Goal: Task Accomplishment & Management: Use online tool/utility

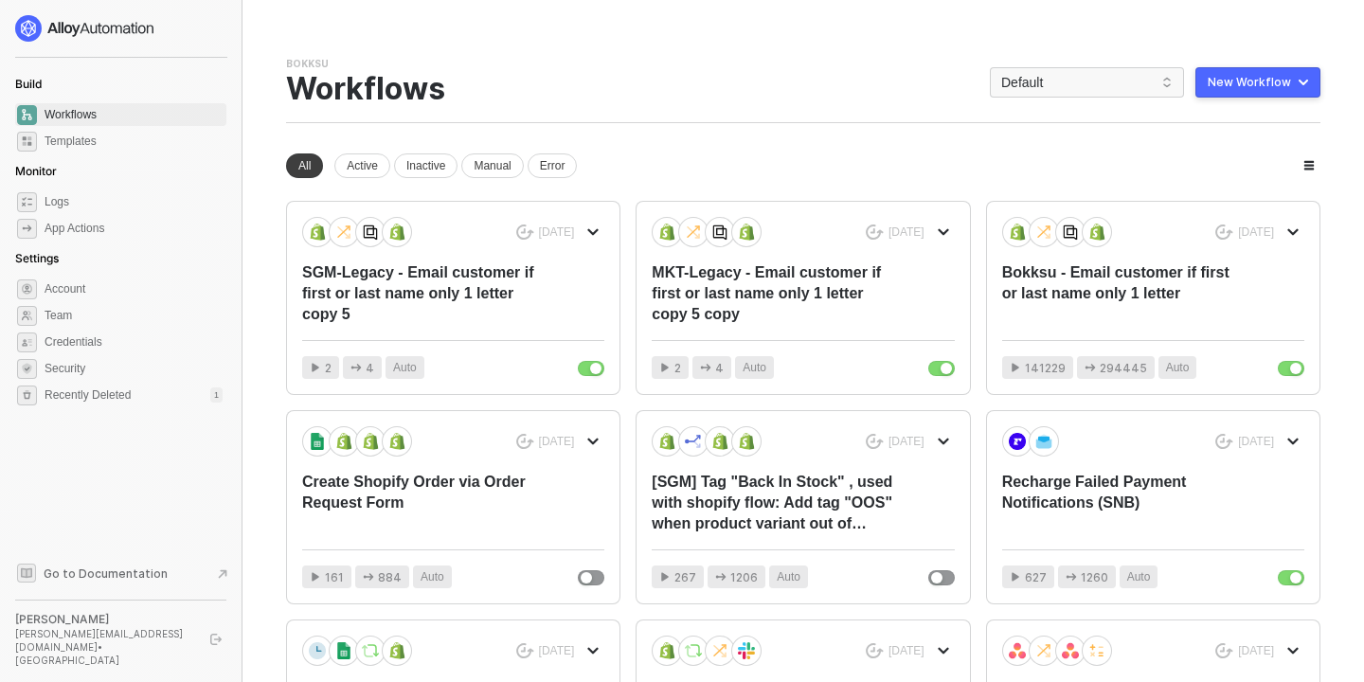
click at [1253, 77] on div "New Workflow" at bounding box center [1248, 82] width 83 height 15
click at [1185, 153] on div "Start From Scratch" at bounding box center [1204, 158] width 96 height 18
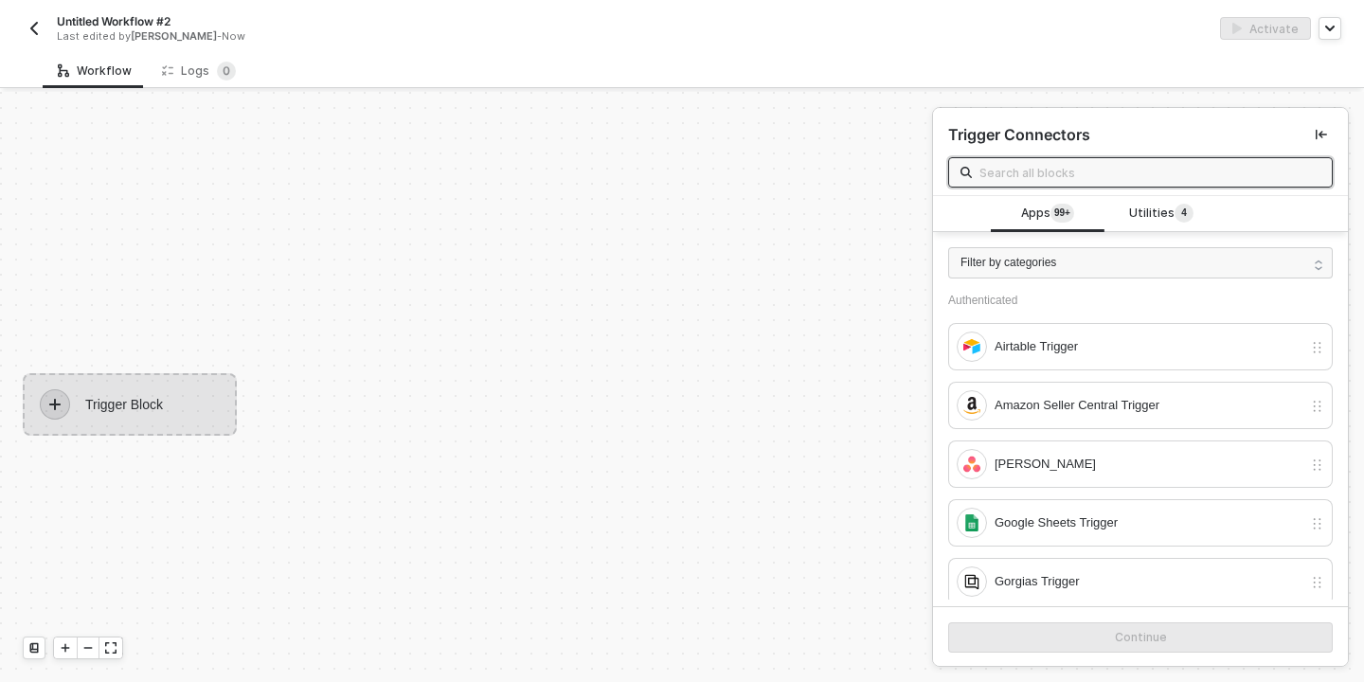
scroll to position [35, 0]
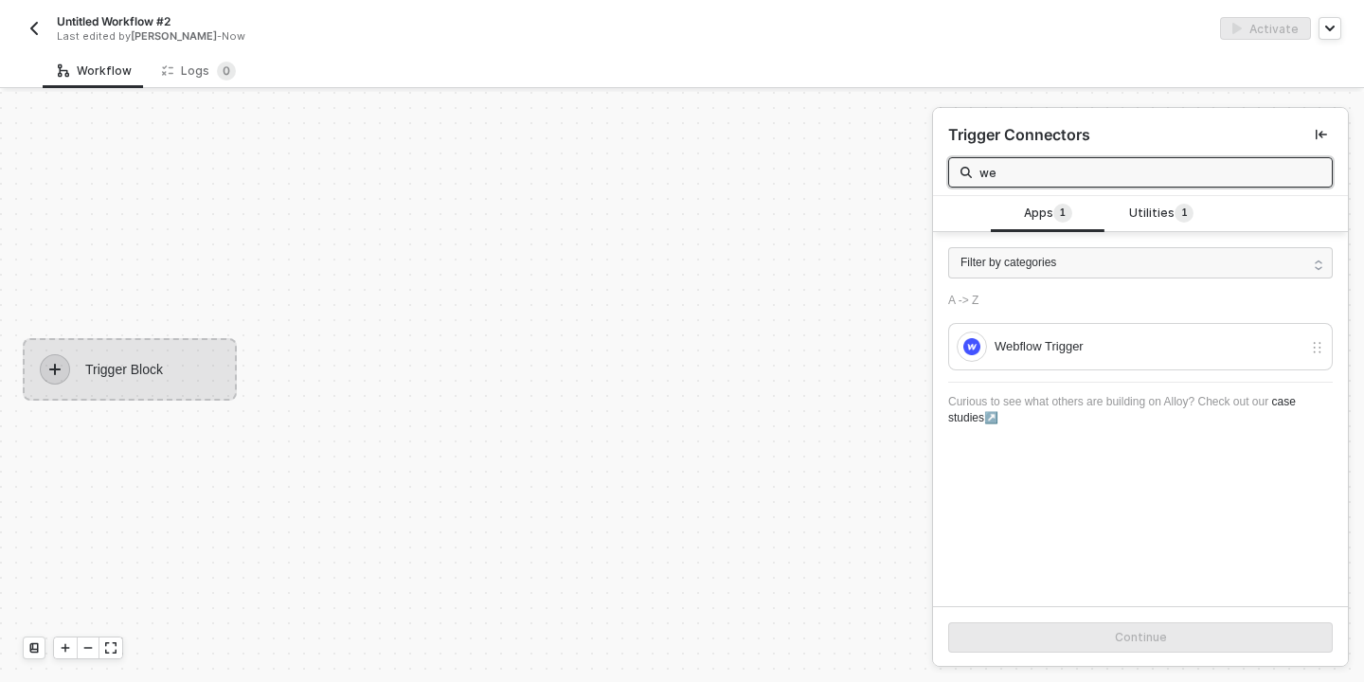
type input "w"
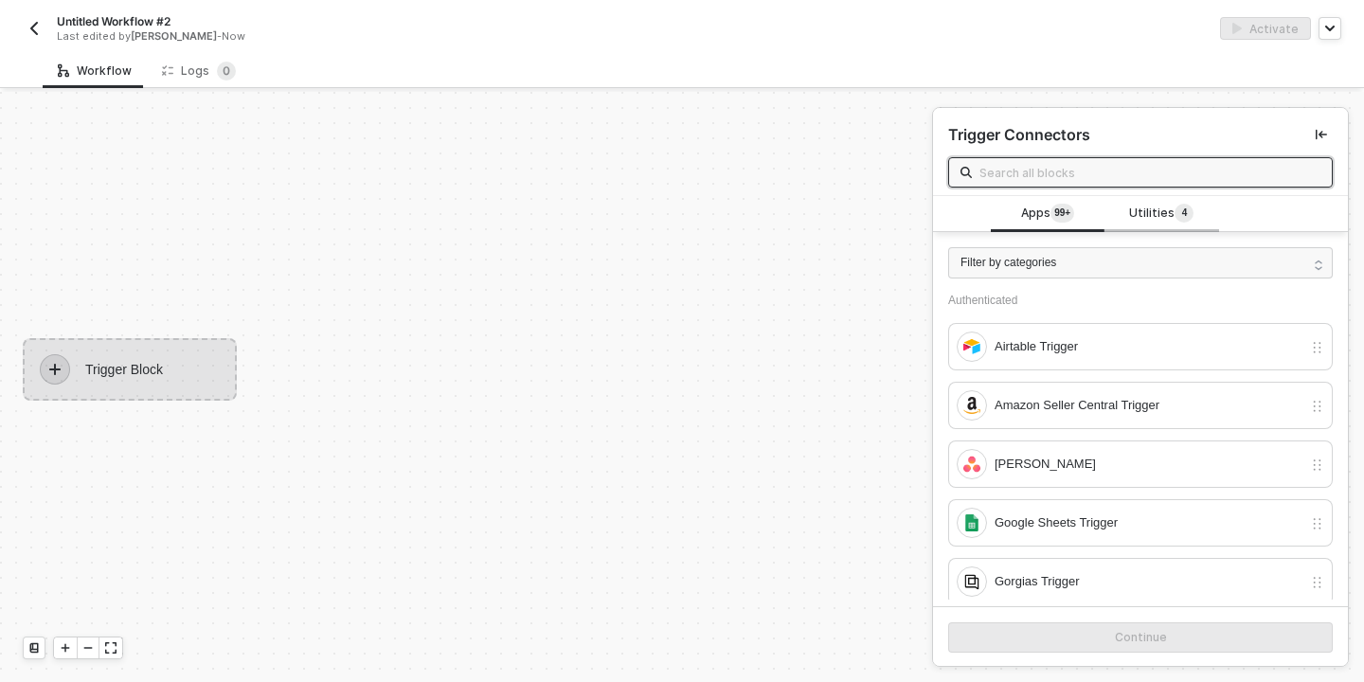
click at [1164, 214] on span "Utilities 4" at bounding box center [1161, 214] width 64 height 21
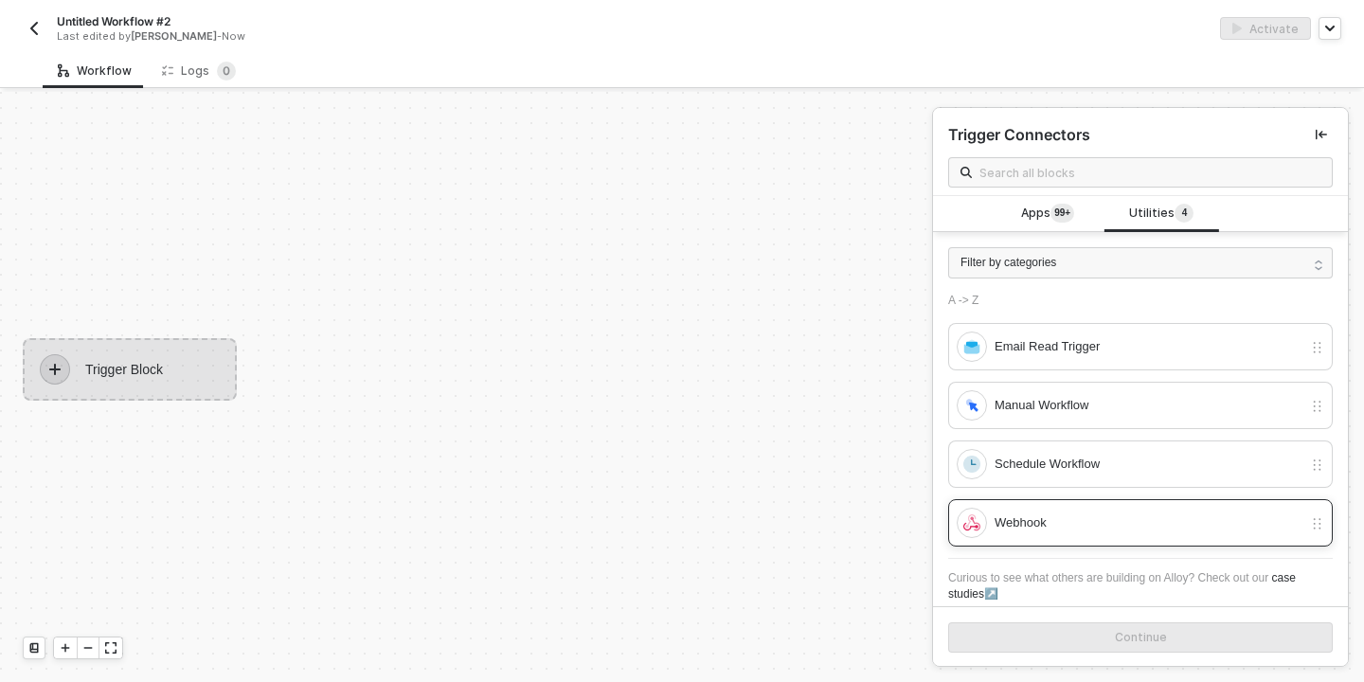
click at [1114, 526] on div "Webhook" at bounding box center [1148, 522] width 308 height 21
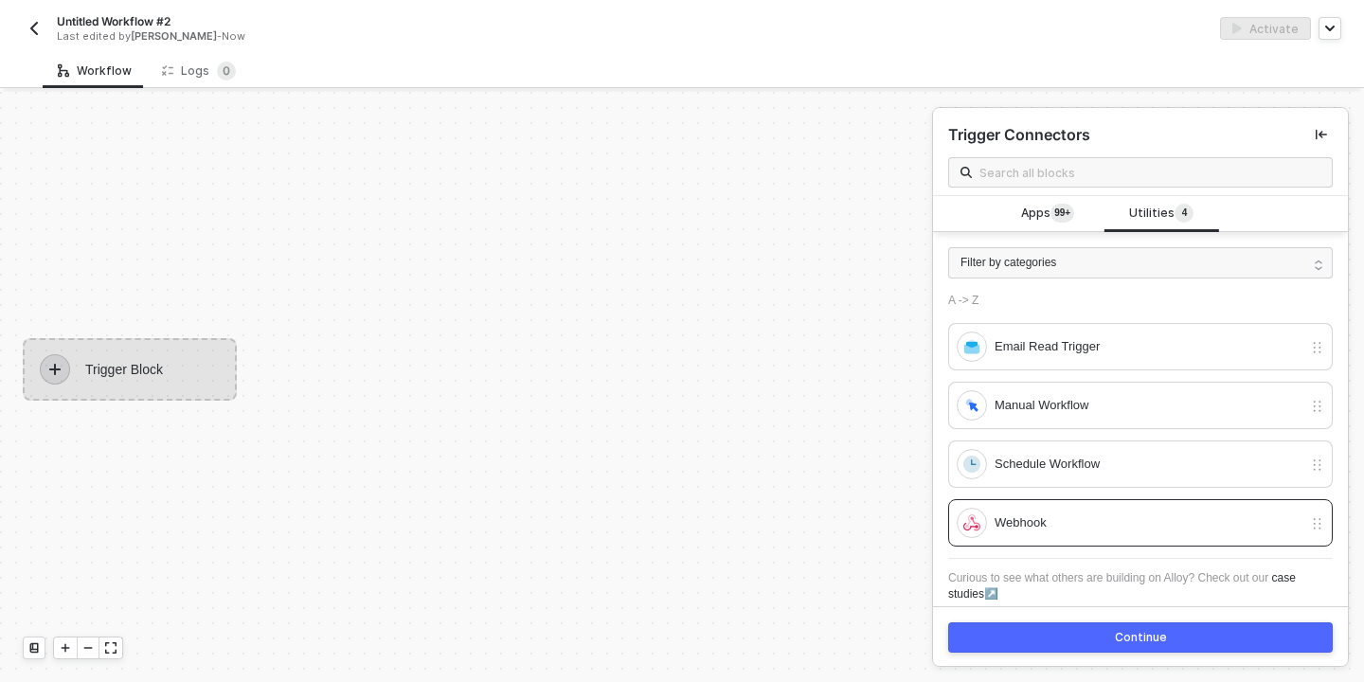
click at [1144, 627] on button "Continue" at bounding box center [1140, 637] width 384 height 30
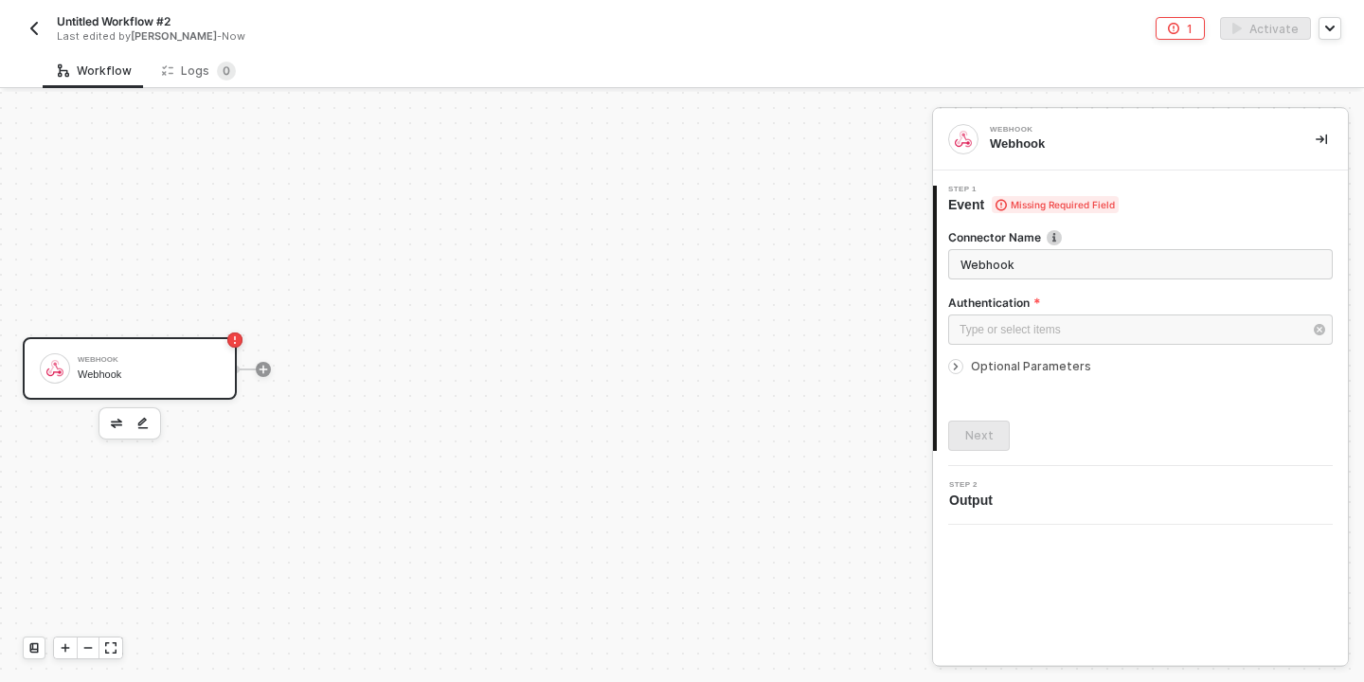
click at [981, 273] on input "Webhook" at bounding box center [1140, 264] width 384 height 30
type input "S"
type input "z"
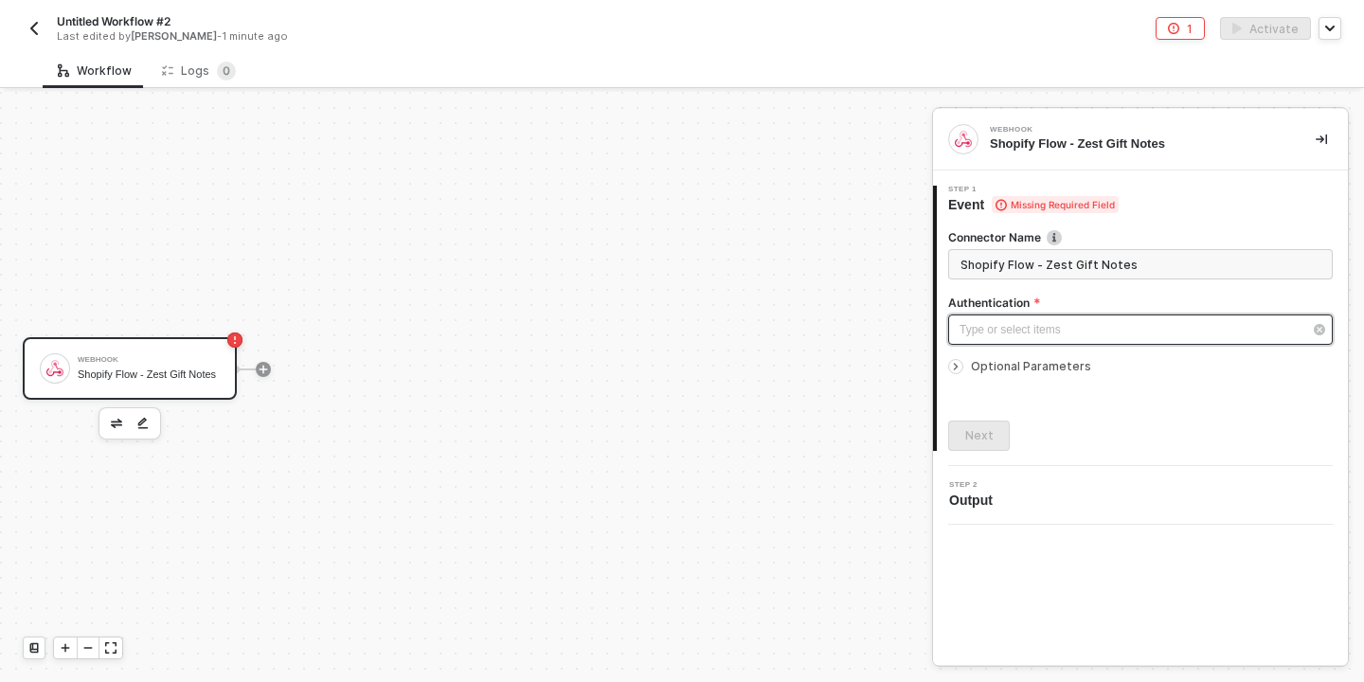
type input "Shopify Flow - Zest Gift Notes"
click at [1070, 328] on div "Type or select items ﻿" at bounding box center [1130, 330] width 343 height 18
click at [1047, 363] on span "Optional Parameters" at bounding box center [1031, 366] width 120 height 14
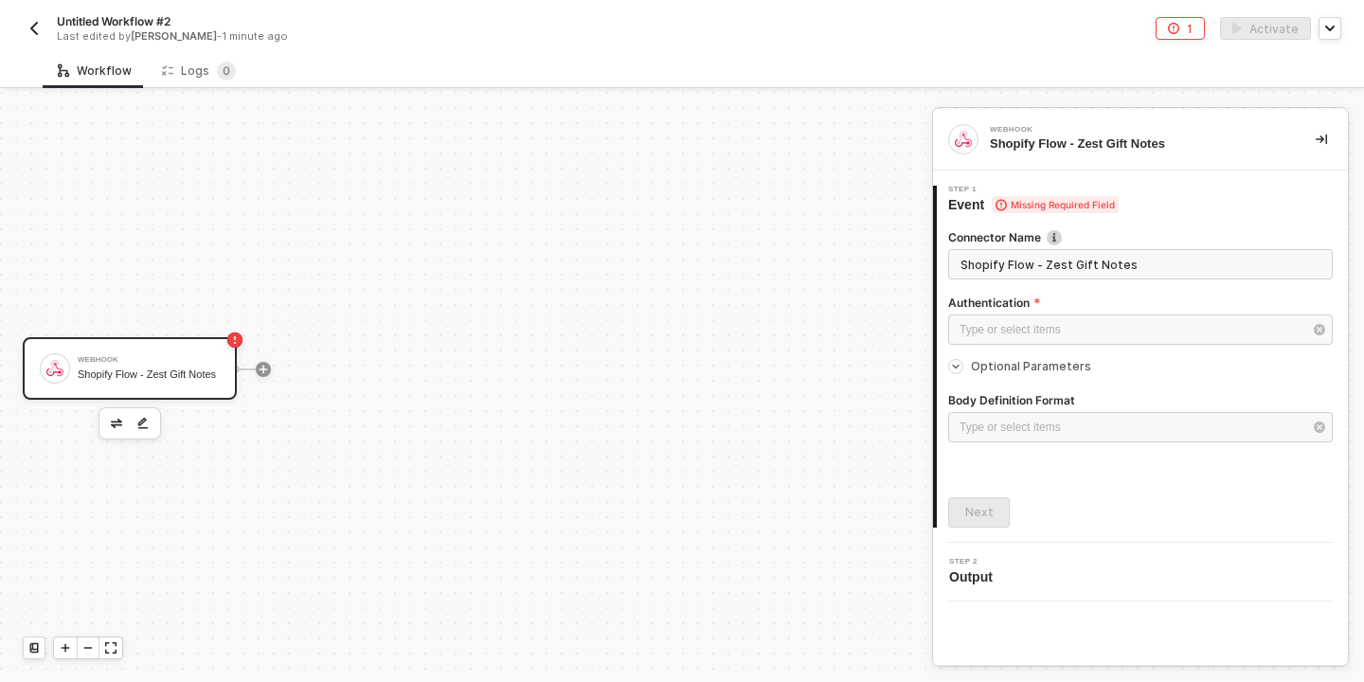
click at [1088, 472] on div "Connector Name Shopify Flow - Zest Gift Notes Authentication Type or select ite…" at bounding box center [1140, 370] width 384 height 313
click at [959, 143] on img at bounding box center [962, 139] width 17 height 17
click at [1105, 331] on div "Type or select items ﻿" at bounding box center [1130, 330] width 343 height 18
click at [711, 241] on div "Authenticate with API Key" at bounding box center [778, 238] width 261 height 15
click at [954, 367] on icon "icon-arrow-right-small" at bounding box center [956, 366] width 6 height 3
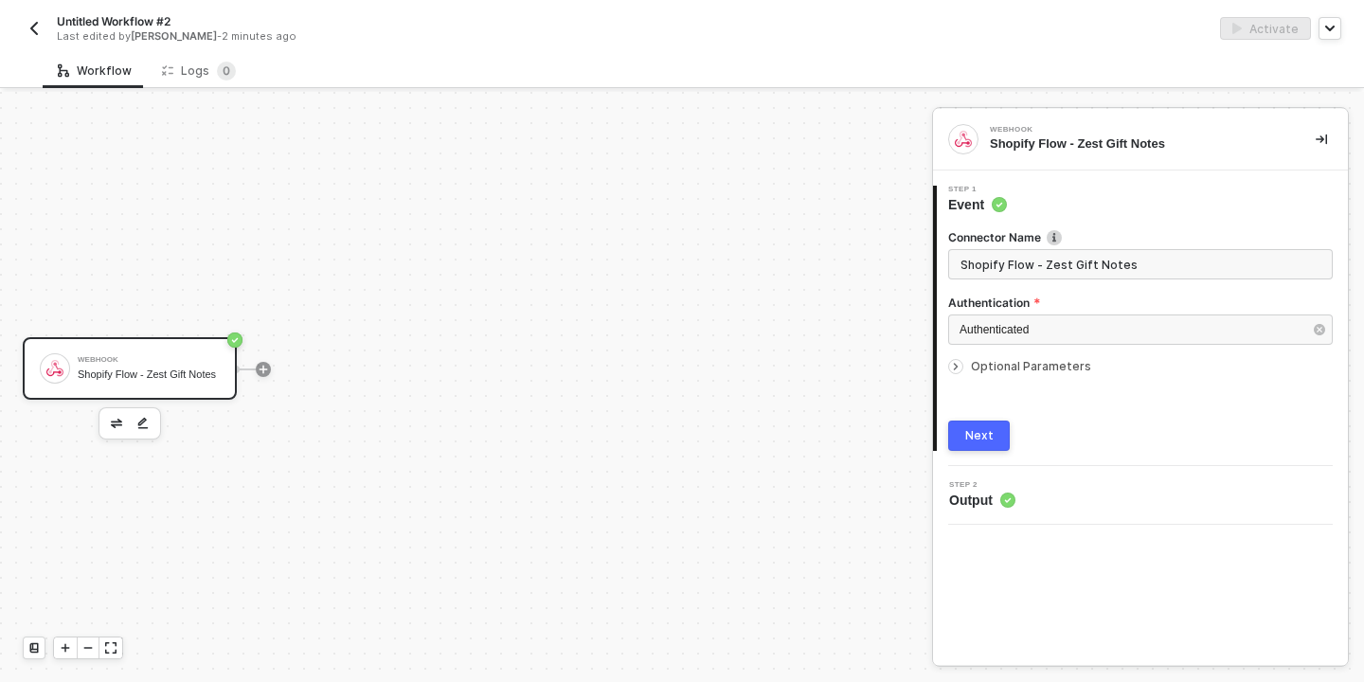
click at [991, 503] on span "Output" at bounding box center [982, 499] width 66 height 19
click at [990, 444] on button "Next" at bounding box center [979, 435] width 62 height 30
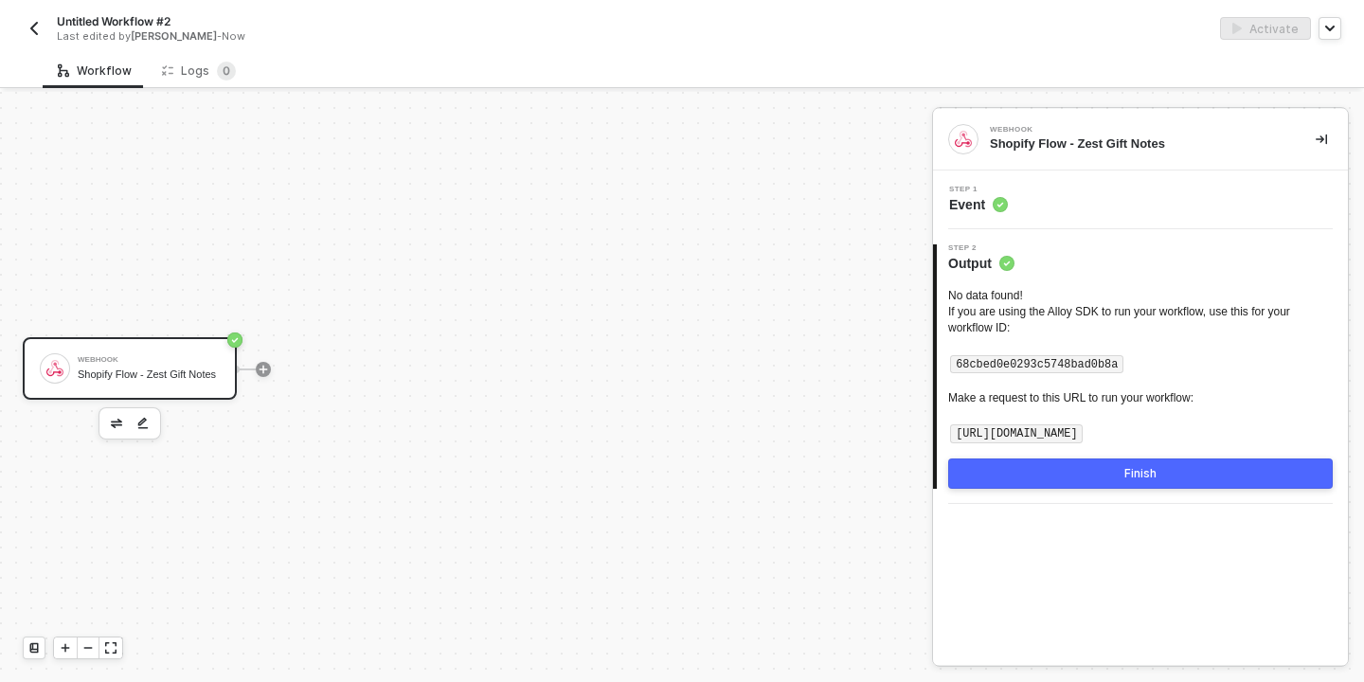
click at [1127, 464] on button "Finish" at bounding box center [1140, 473] width 384 height 30
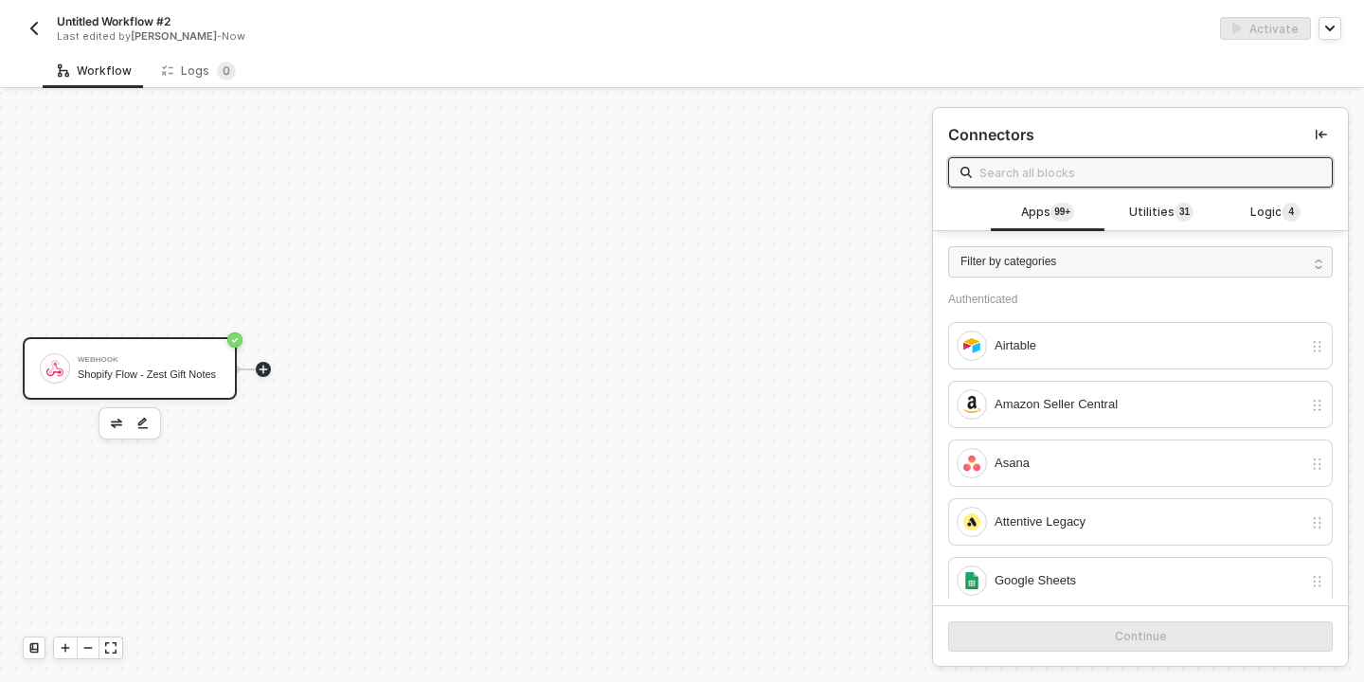
click at [107, 368] on div "Shopify Flow - Zest Gift Notes" at bounding box center [149, 374] width 142 height 12
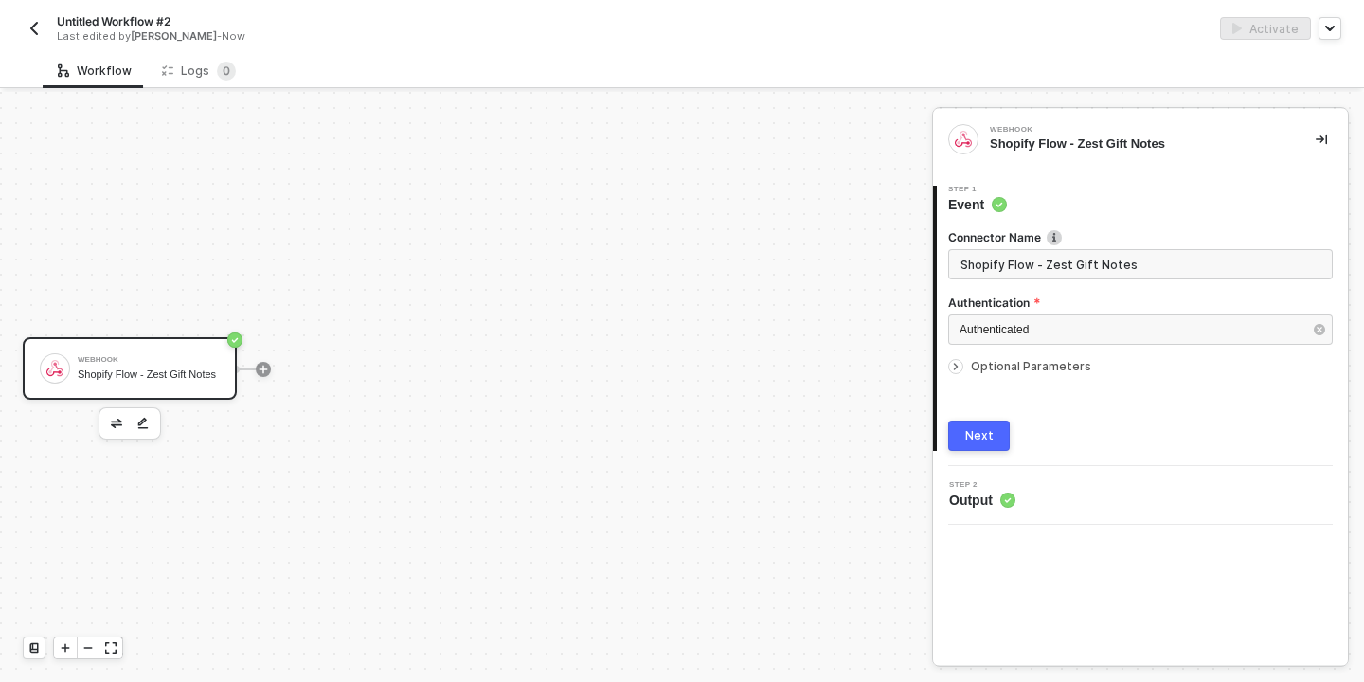
click at [957, 363] on icon "icon-arrow-right-small" at bounding box center [955, 366] width 11 height 11
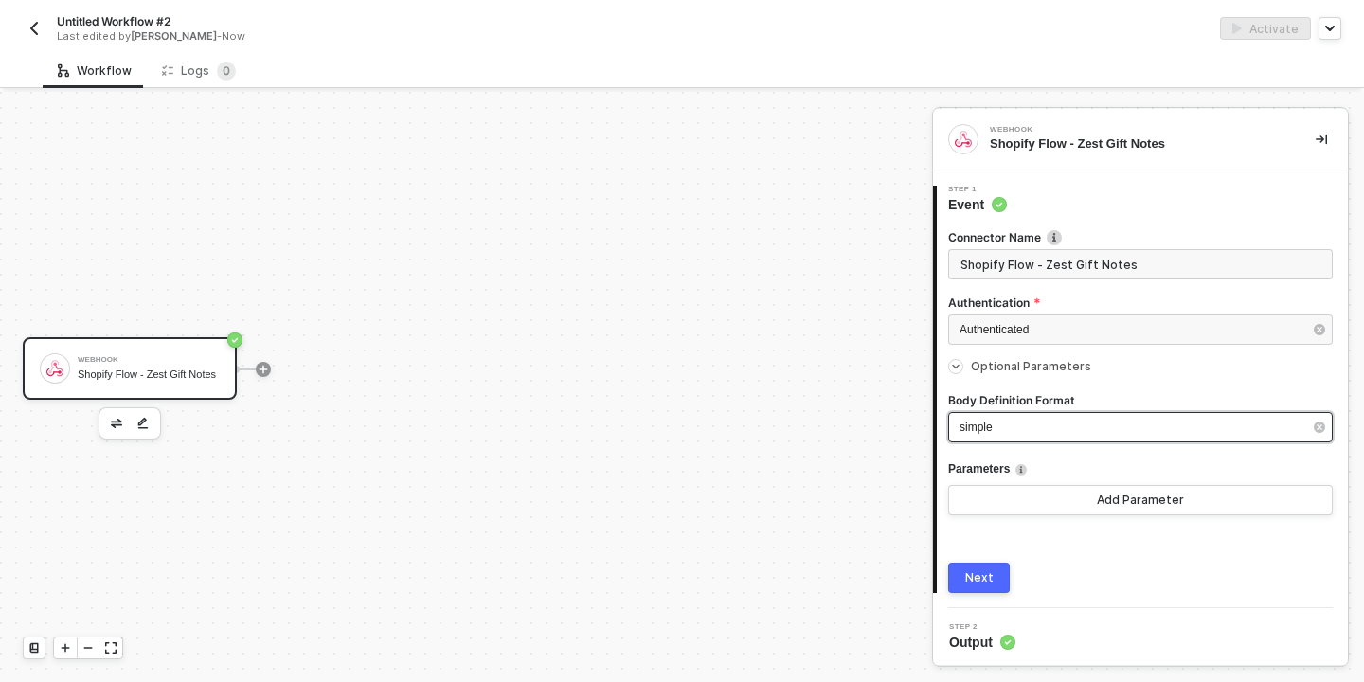
click at [1041, 427] on div "simple" at bounding box center [1130, 428] width 343 height 18
click at [777, 249] on div "JSON" at bounding box center [778, 256] width 276 height 32
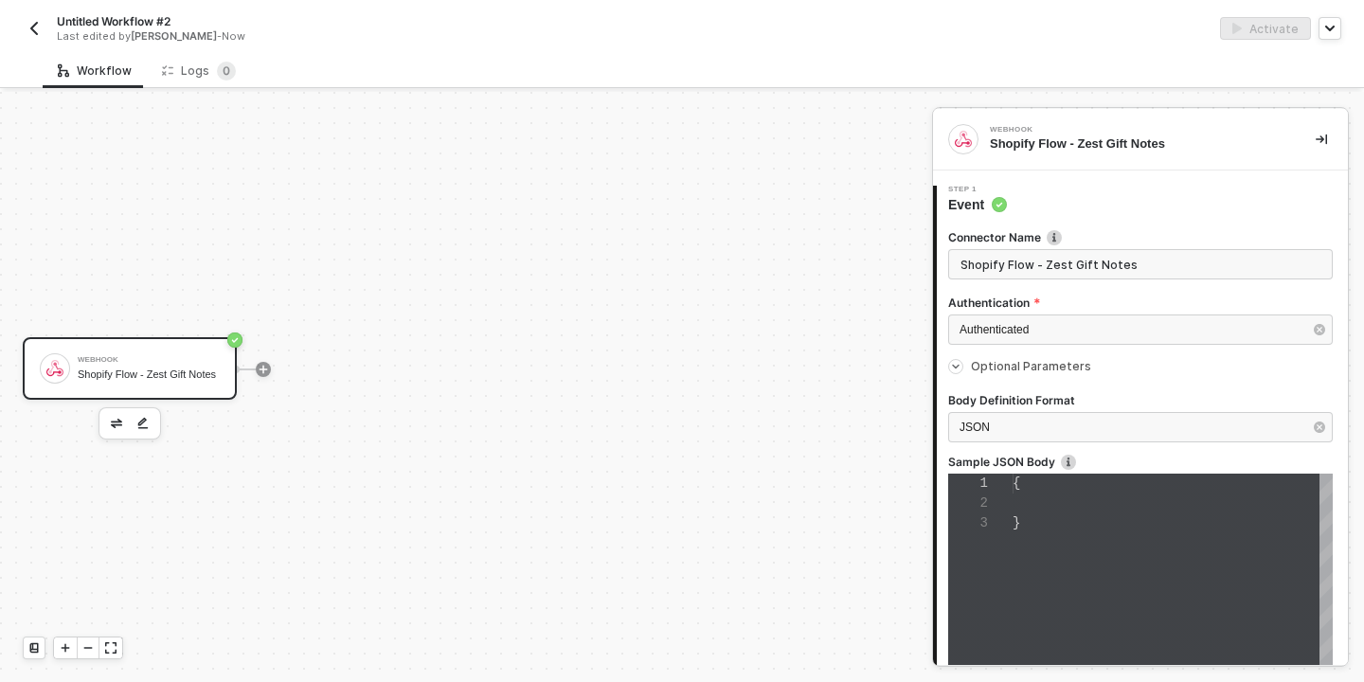
scroll to position [40, 0]
type textarea "{}"
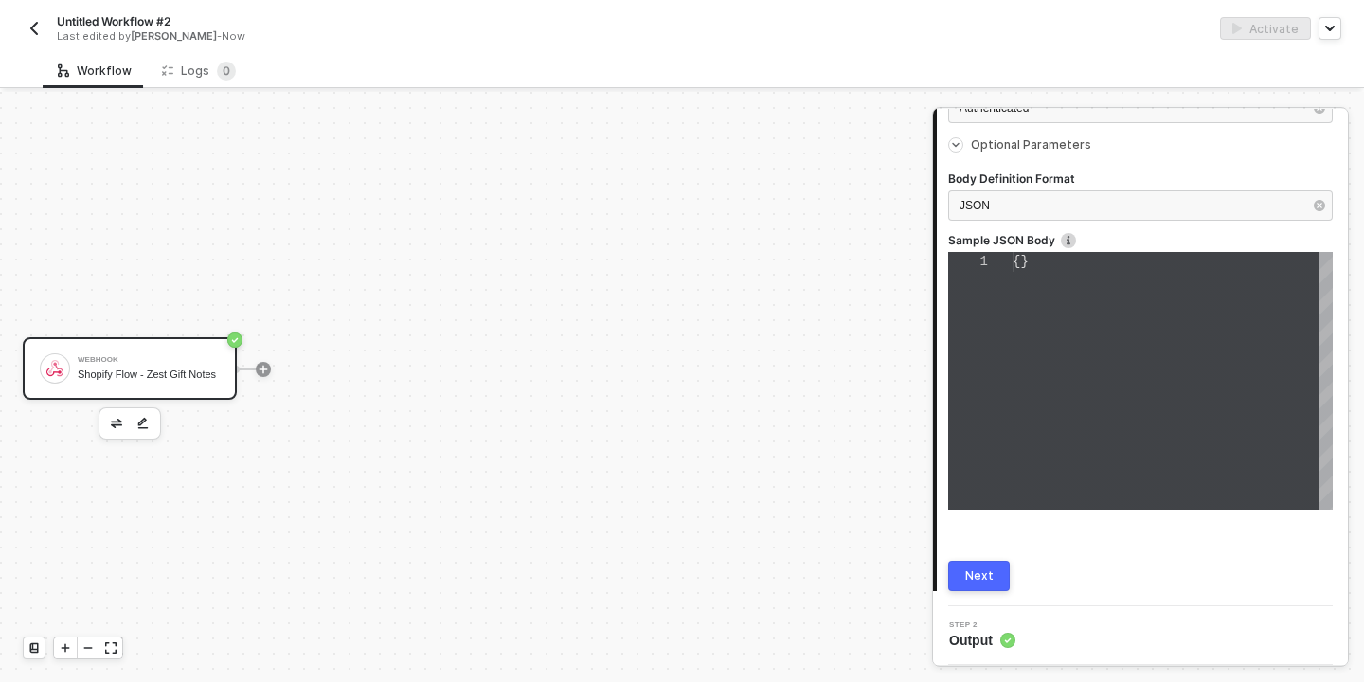
click at [1075, 645] on div "Step 2 Output" at bounding box center [1142, 635] width 410 height 28
click at [989, 581] on div "Next" at bounding box center [979, 575] width 28 height 15
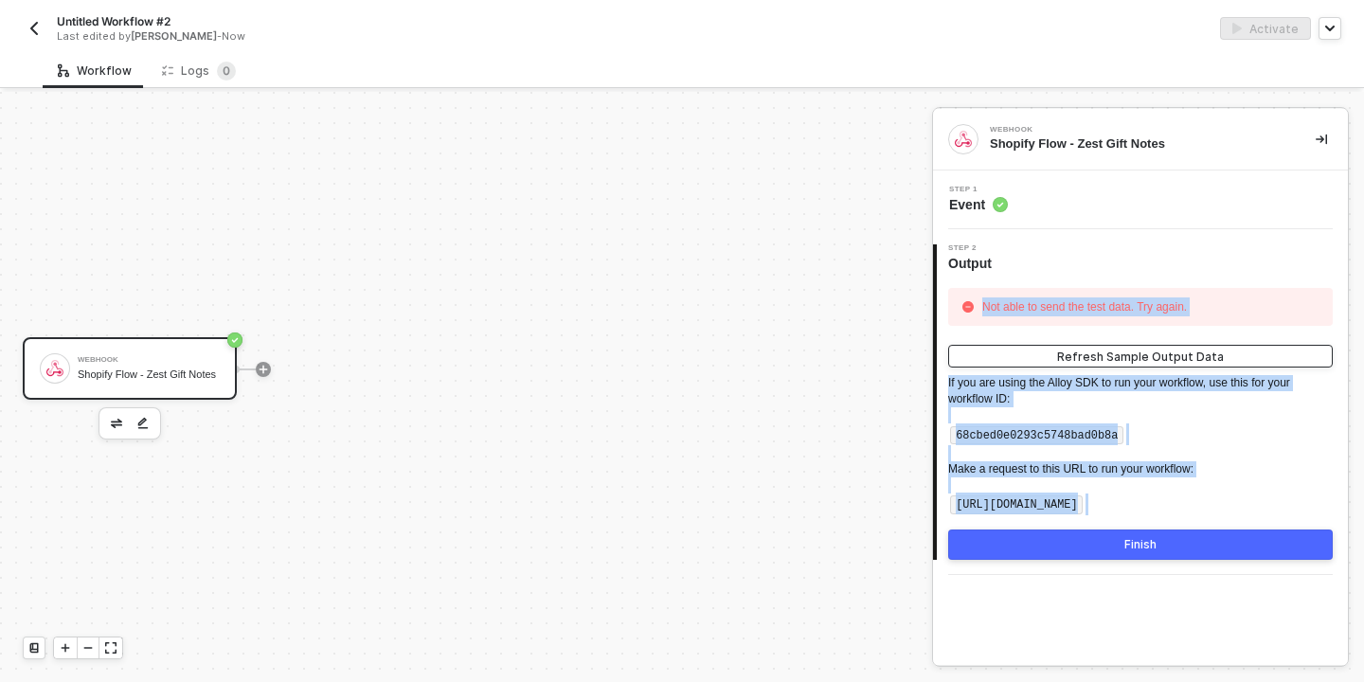
click at [1140, 365] on button "Refresh Sample Output Data" at bounding box center [1140, 356] width 384 height 23
click at [1133, 545] on div "Finish" at bounding box center [1140, 544] width 32 height 15
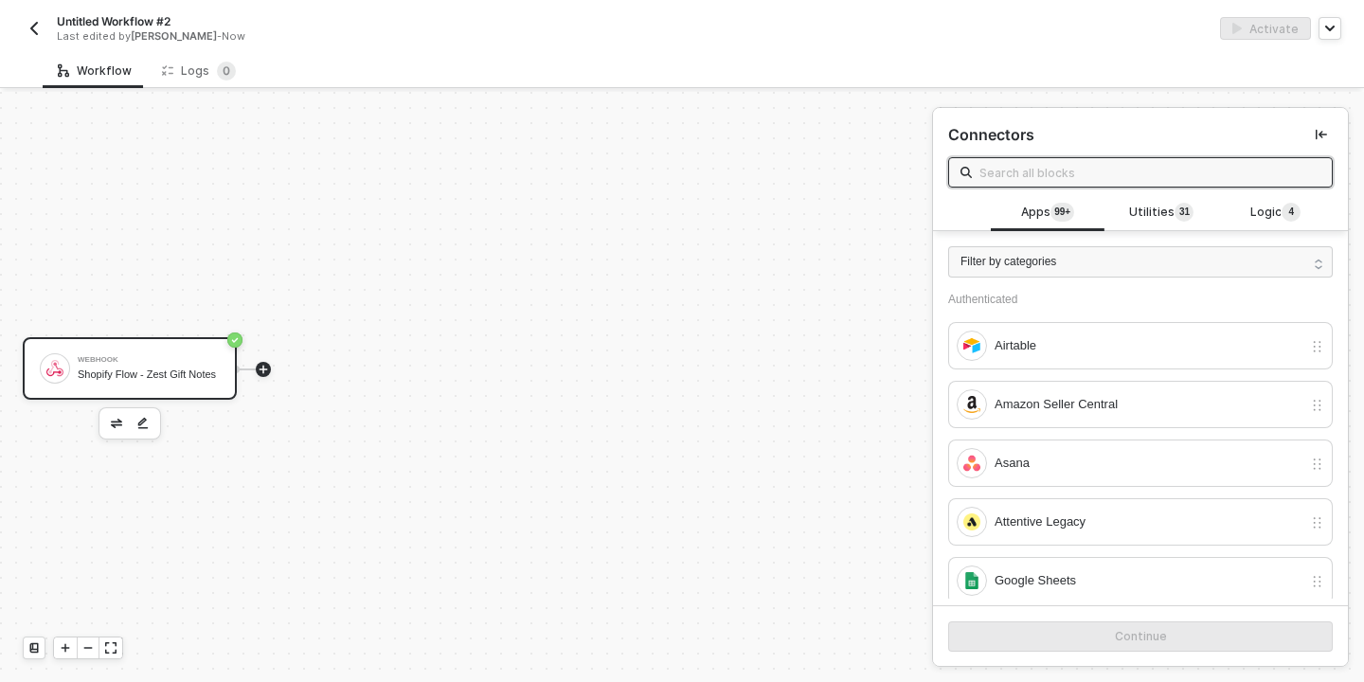
click at [172, 368] on div "Shopify Flow - Zest Gift Notes" at bounding box center [149, 374] width 142 height 12
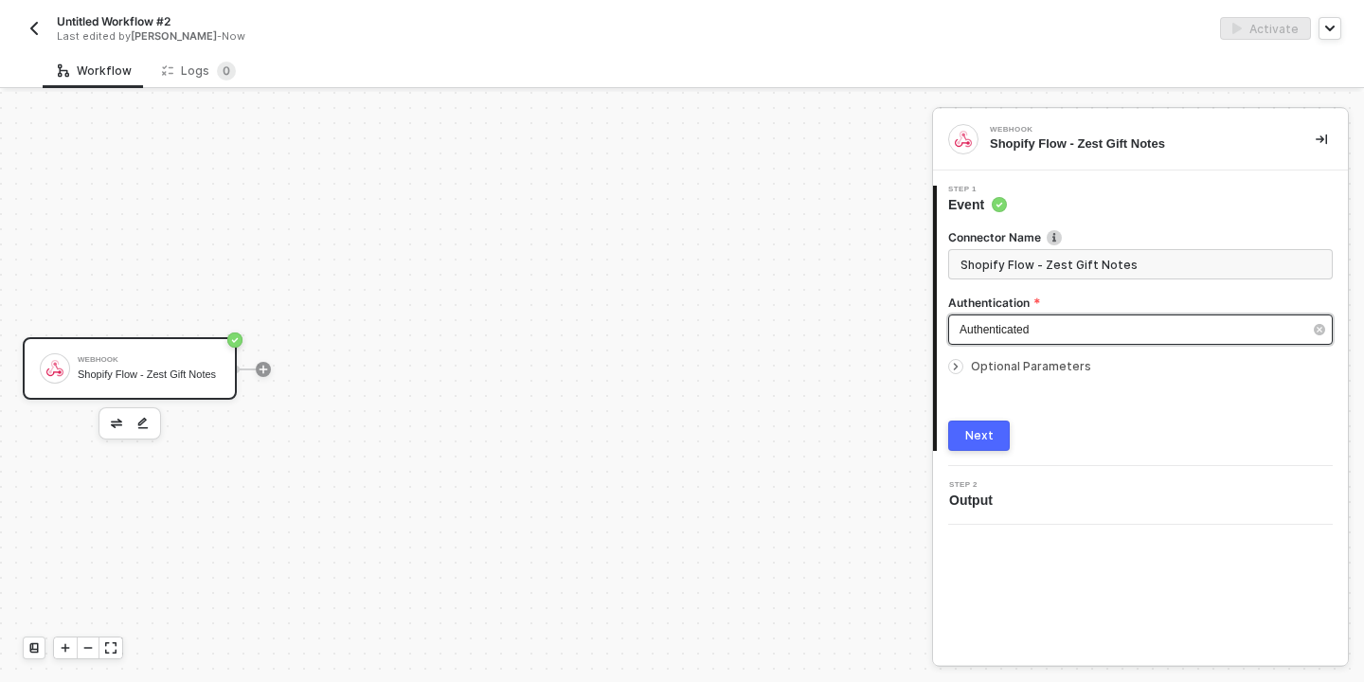
click at [1090, 325] on div "Authenticated" at bounding box center [1130, 330] width 343 height 18
click at [956, 362] on icon "icon-arrow-right-small" at bounding box center [955, 366] width 11 height 11
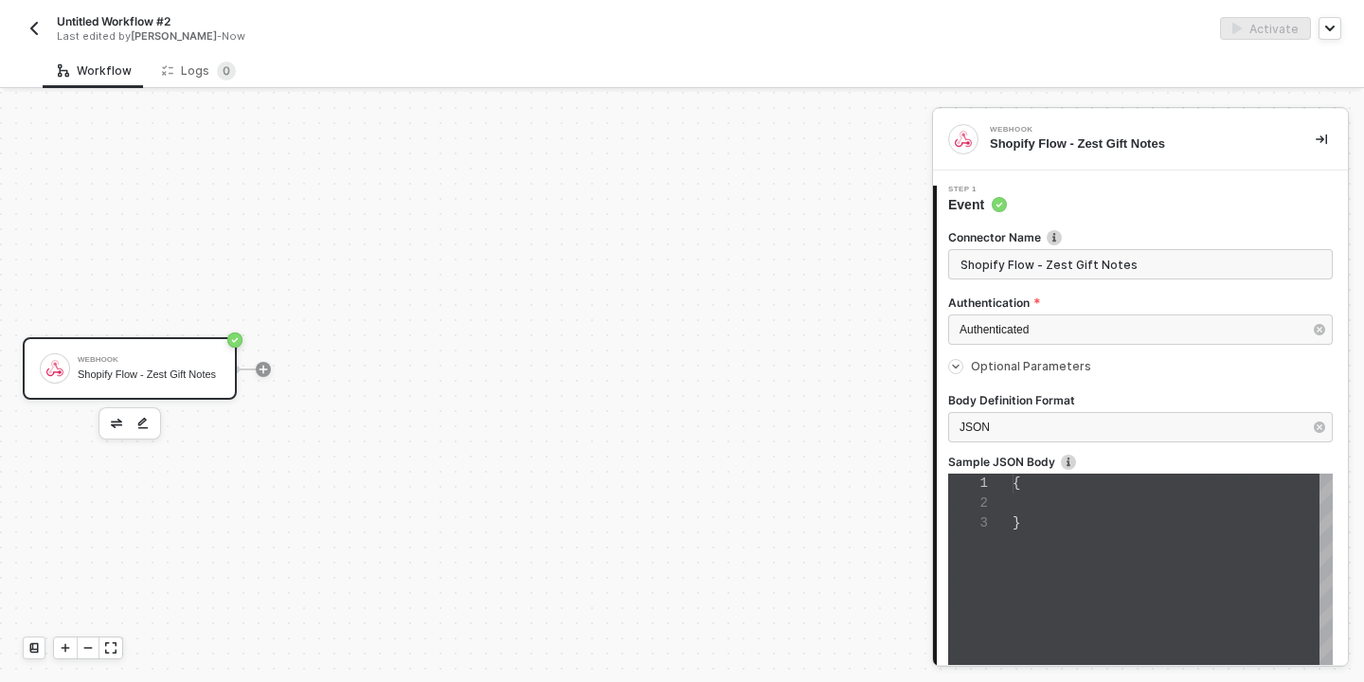
scroll to position [40, 0]
type textarea "{}"
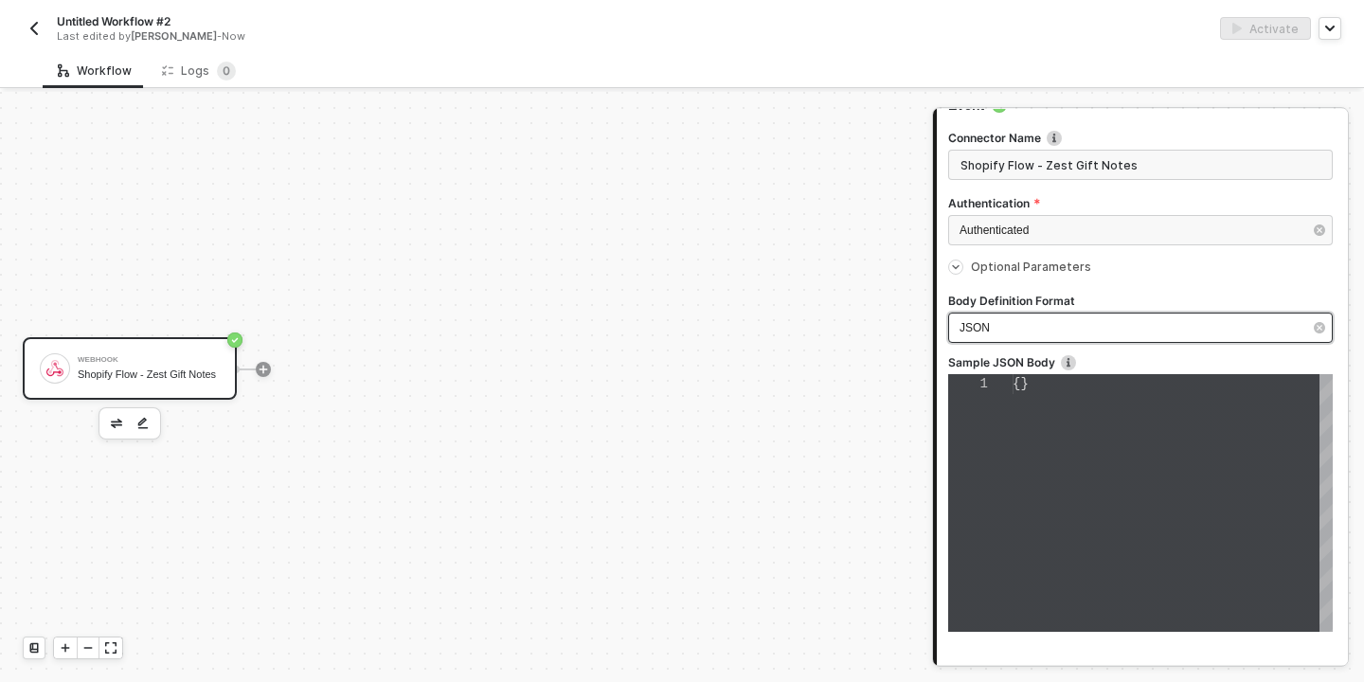
scroll to position [222, 0]
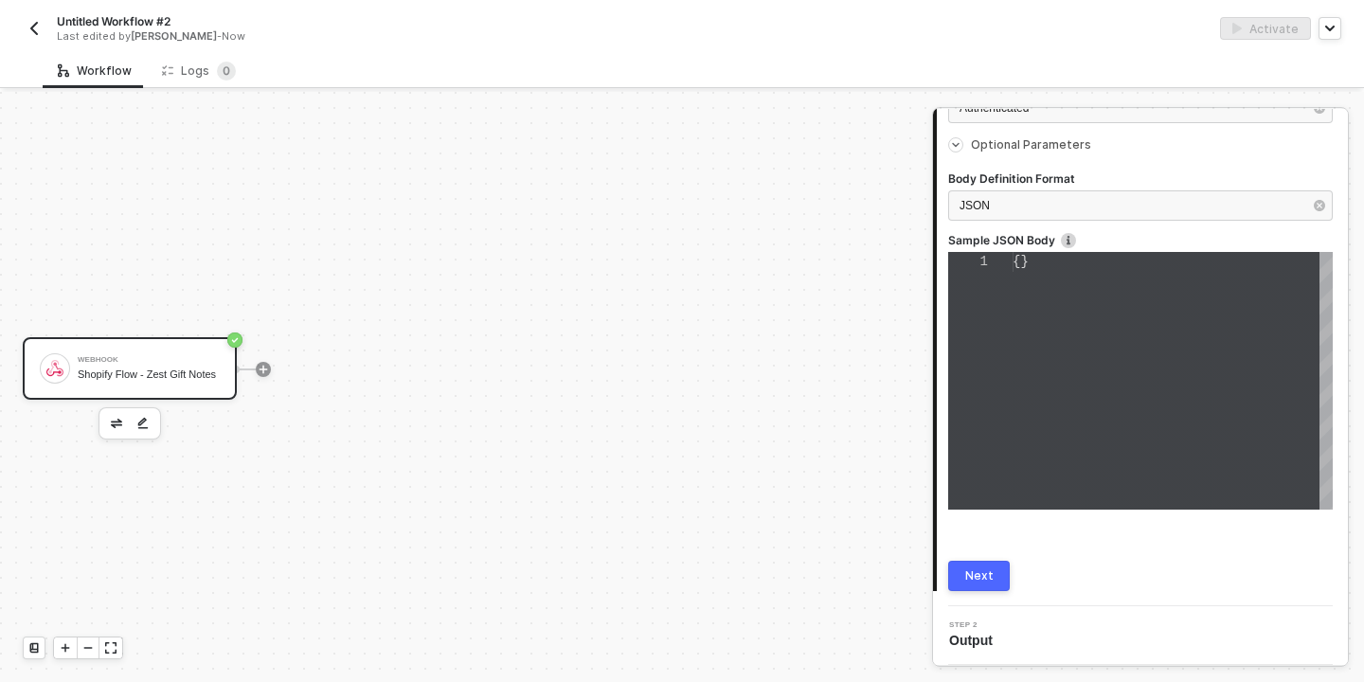
click at [989, 579] on div "Next" at bounding box center [979, 575] width 28 height 15
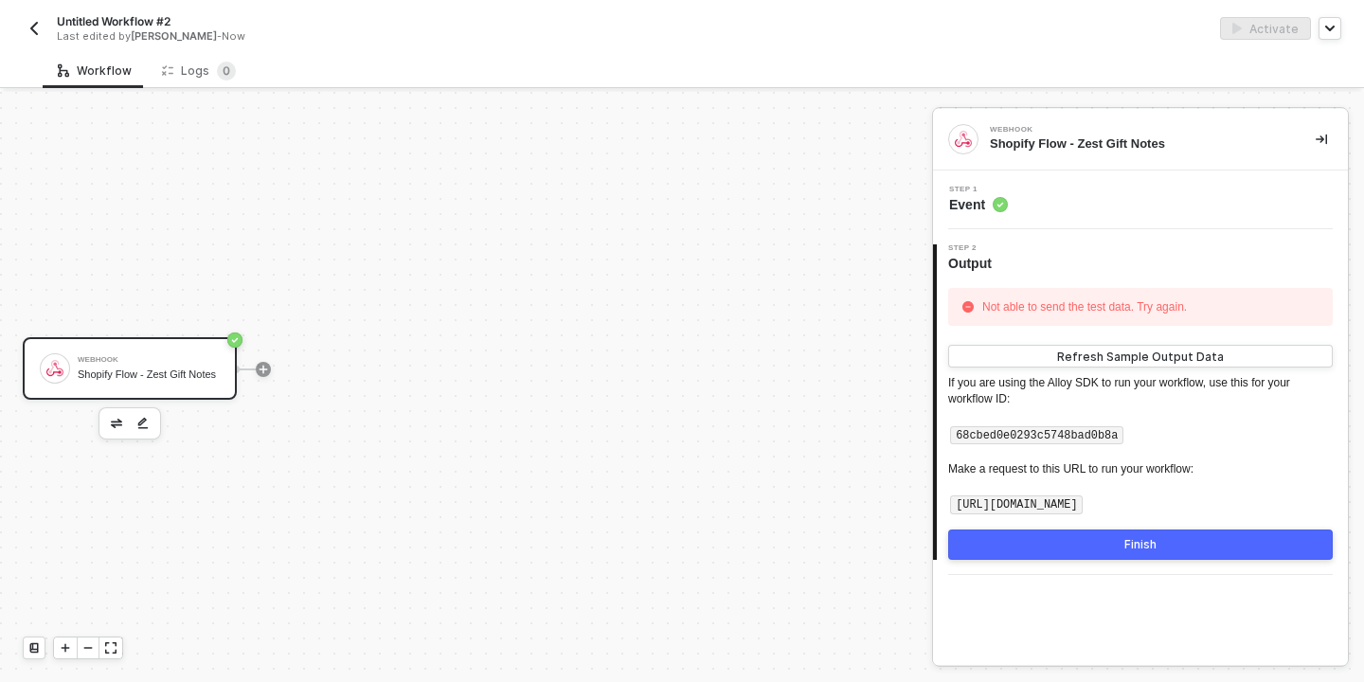
click at [1023, 495] on code "[URL][DOMAIN_NAME]" at bounding box center [1016, 504] width 133 height 19
copy body "[URL][DOMAIN_NAME] Finish Your device screen is too small Please, access Alloy …"
click at [1098, 205] on div "Step 1 Event" at bounding box center [1142, 200] width 410 height 28
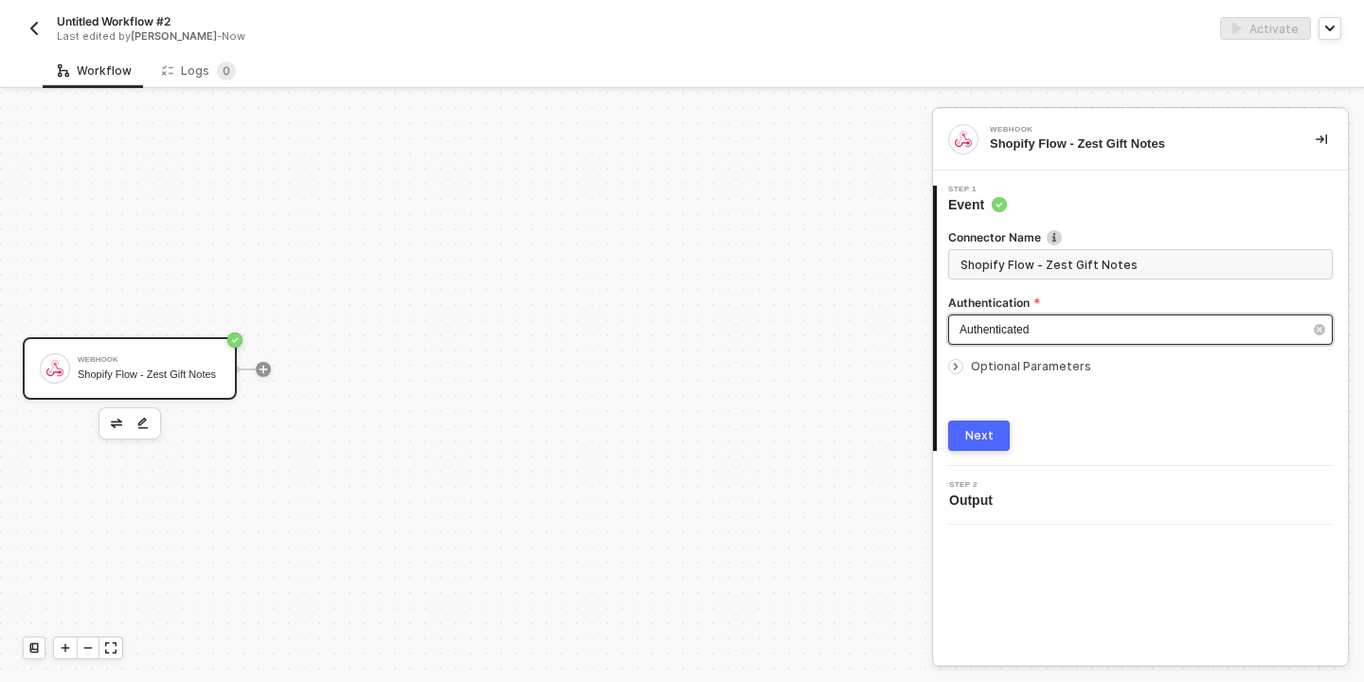
click at [1061, 332] on div "Authenticated" at bounding box center [1130, 330] width 343 height 18
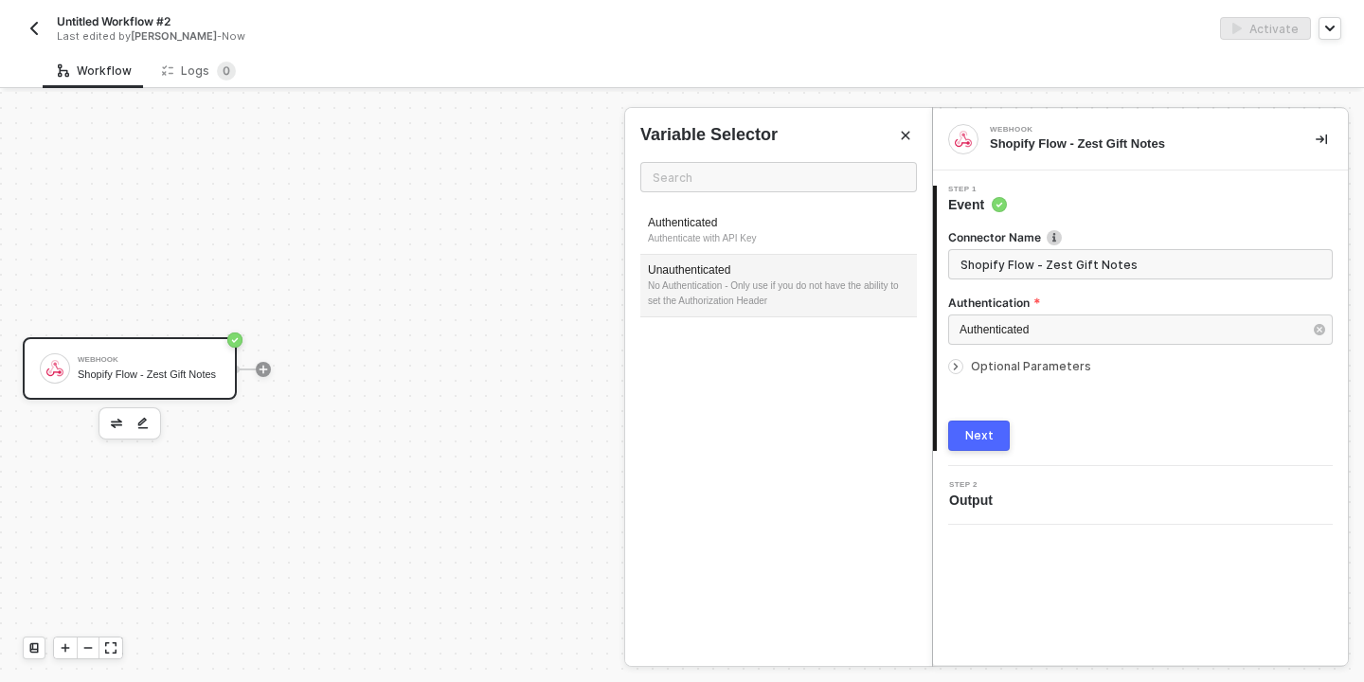
click at [742, 275] on div "Unauthenticated" at bounding box center [778, 270] width 261 height 16
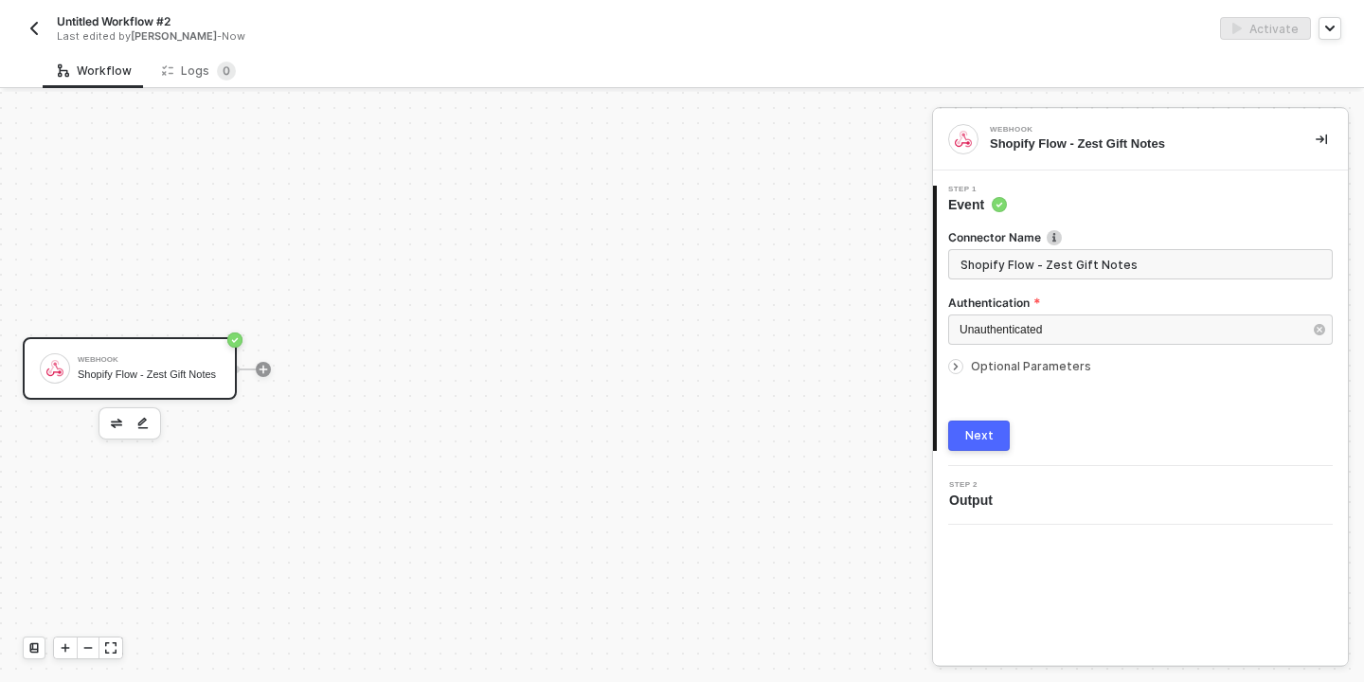
click at [955, 365] on icon "icon-arrow-right-small" at bounding box center [955, 367] width 3 height 6
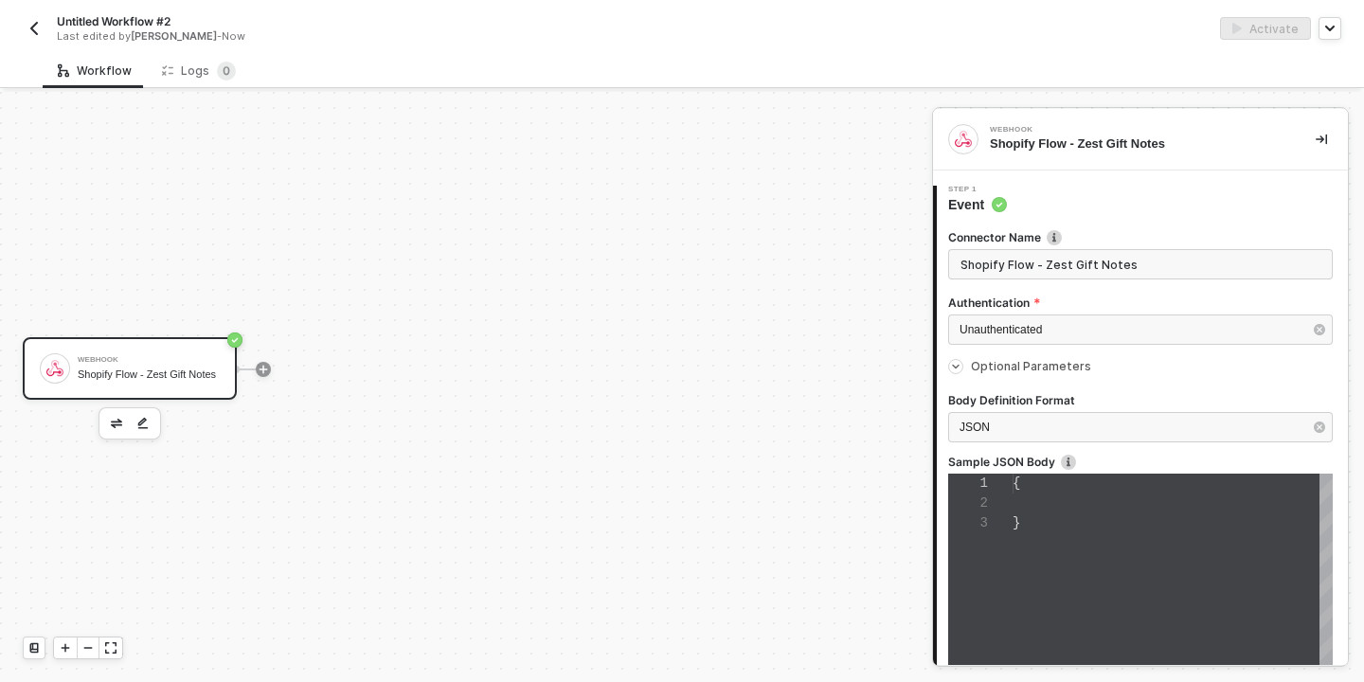
type textarea "{}"
click at [955, 365] on icon "icon-arrow-right-small" at bounding box center [955, 366] width 11 height 11
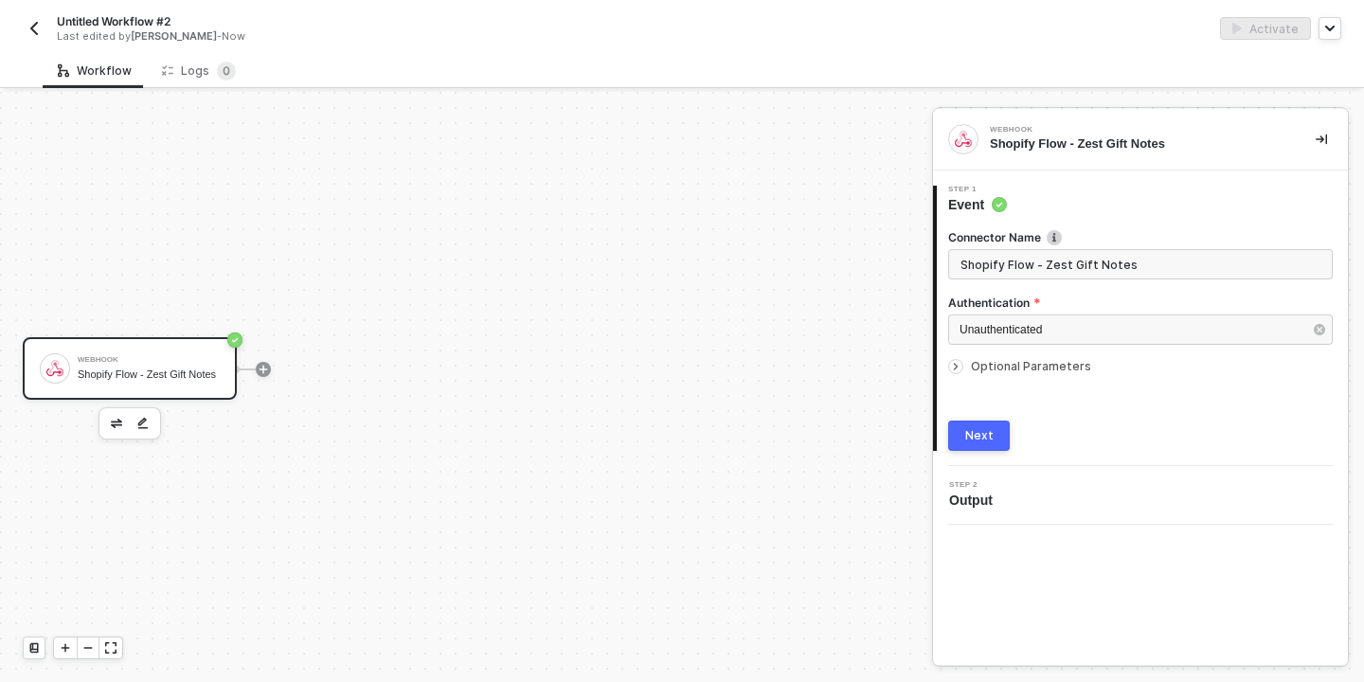
click at [979, 442] on div "Next" at bounding box center [979, 435] width 28 height 15
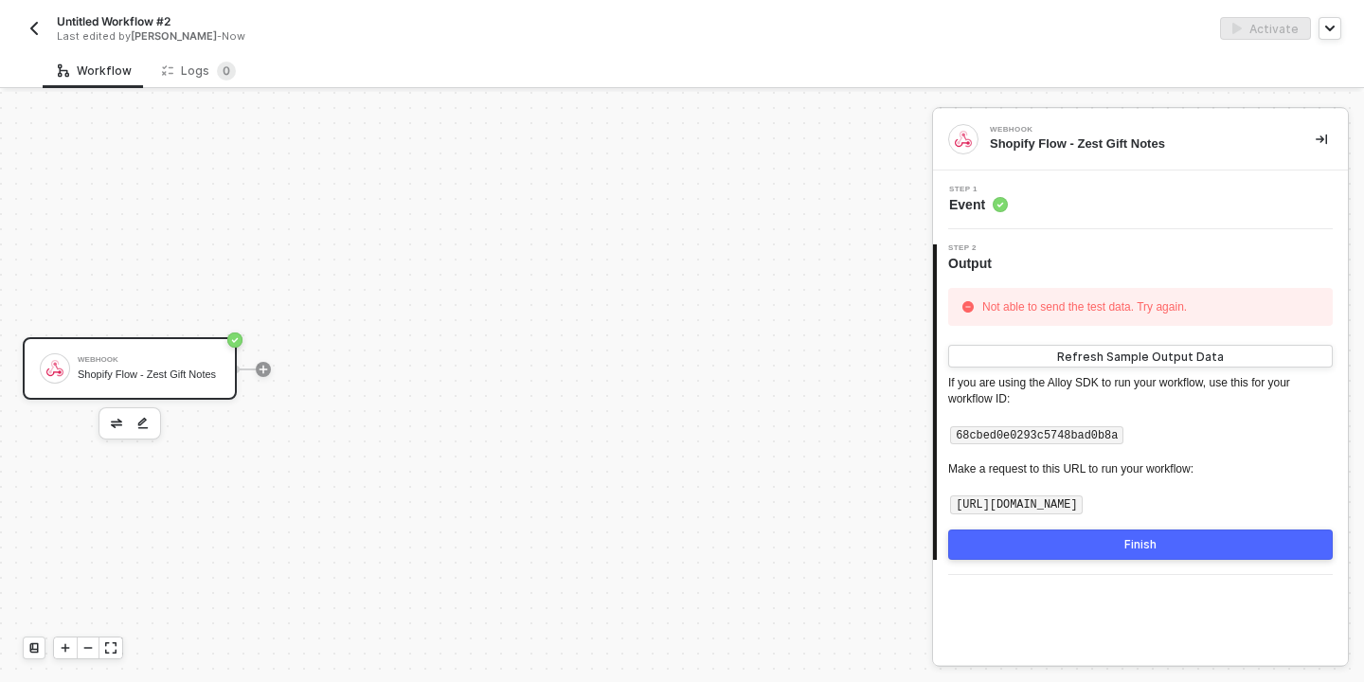
click at [1109, 544] on button "Finish" at bounding box center [1140, 544] width 384 height 30
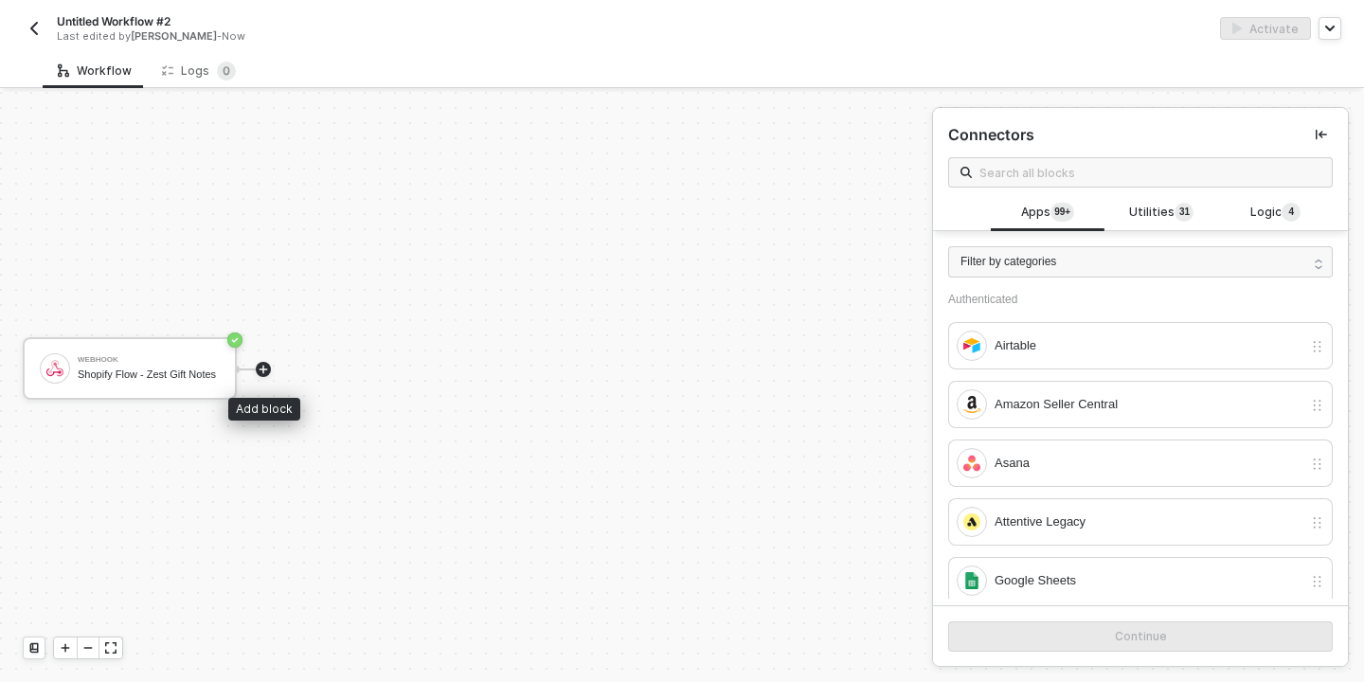
click at [265, 365] on icon "icon-play" at bounding box center [263, 369] width 11 height 11
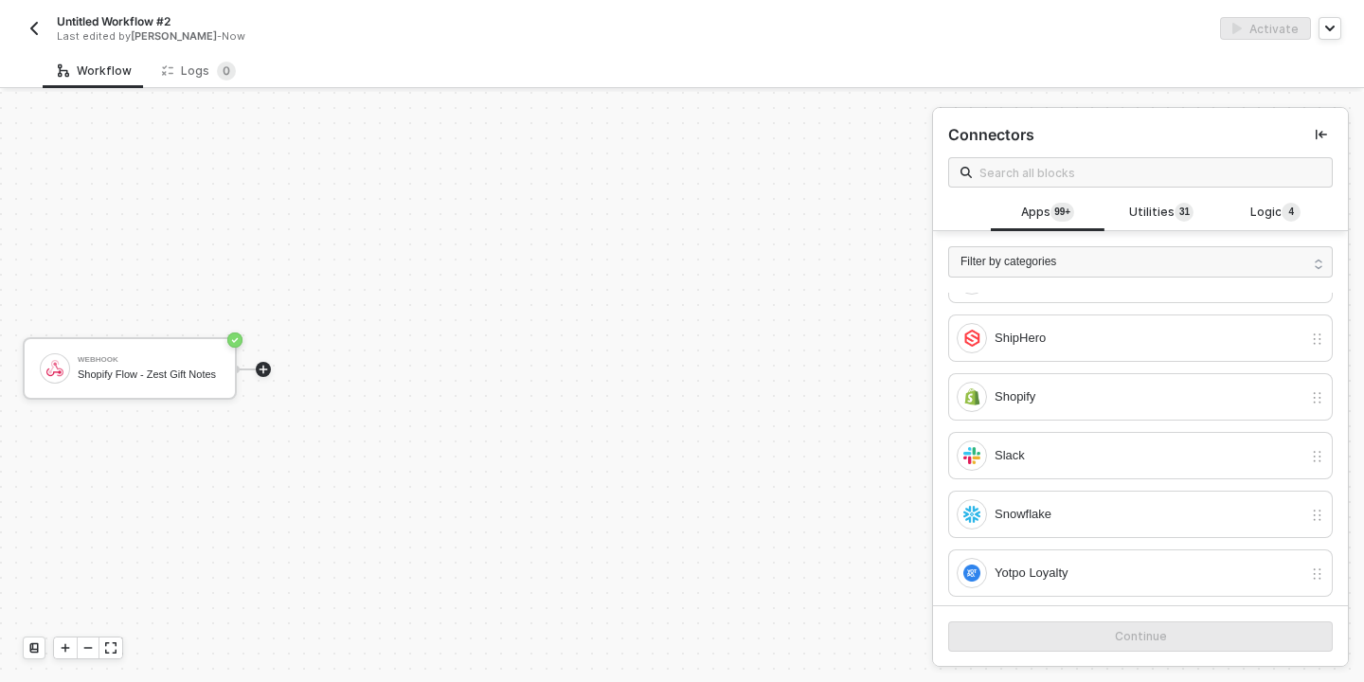
scroll to position [518, 0]
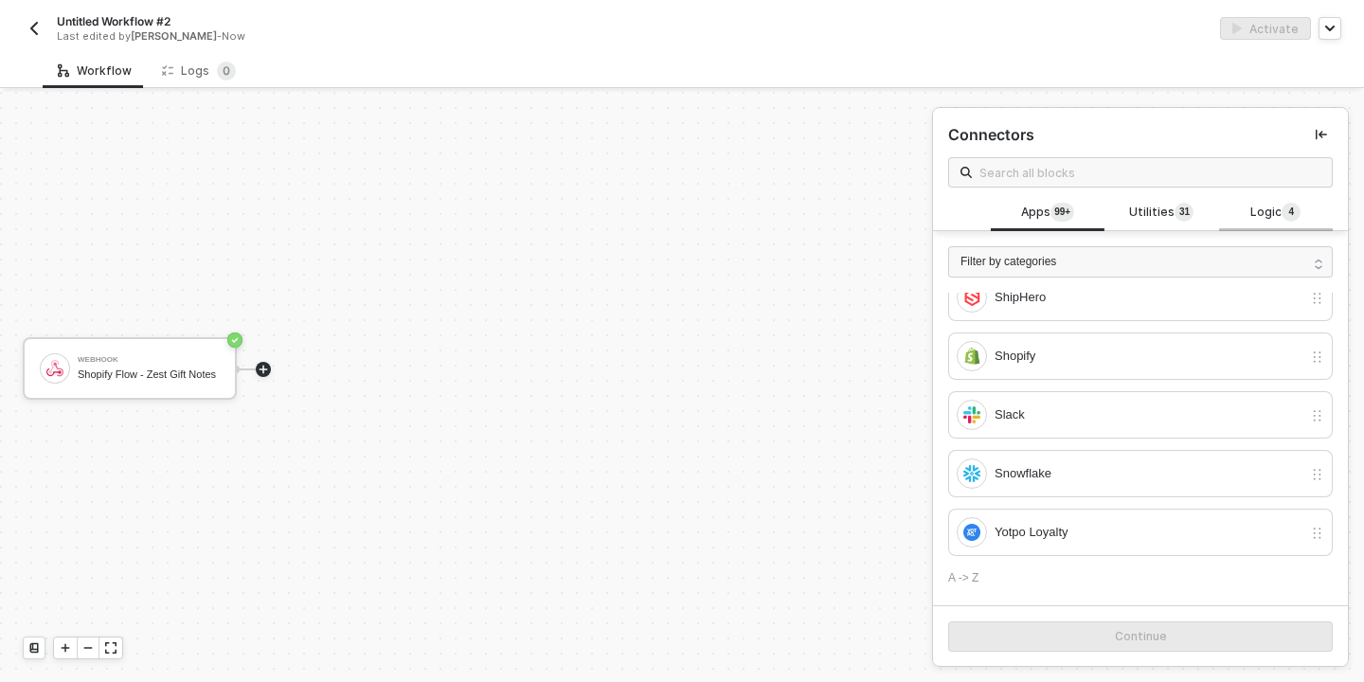
click at [1284, 223] on span "4" at bounding box center [1290, 213] width 19 height 21
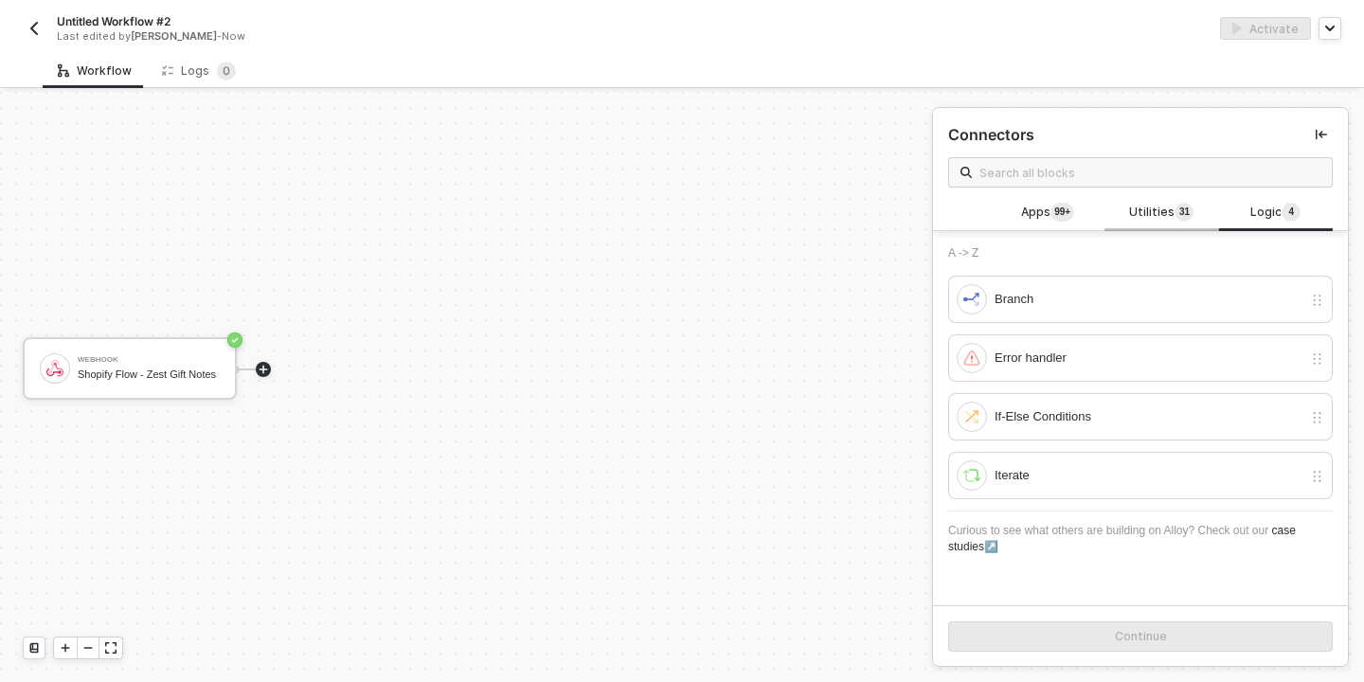
click at [1143, 221] on span "Utilities 3 1" at bounding box center [1161, 213] width 64 height 21
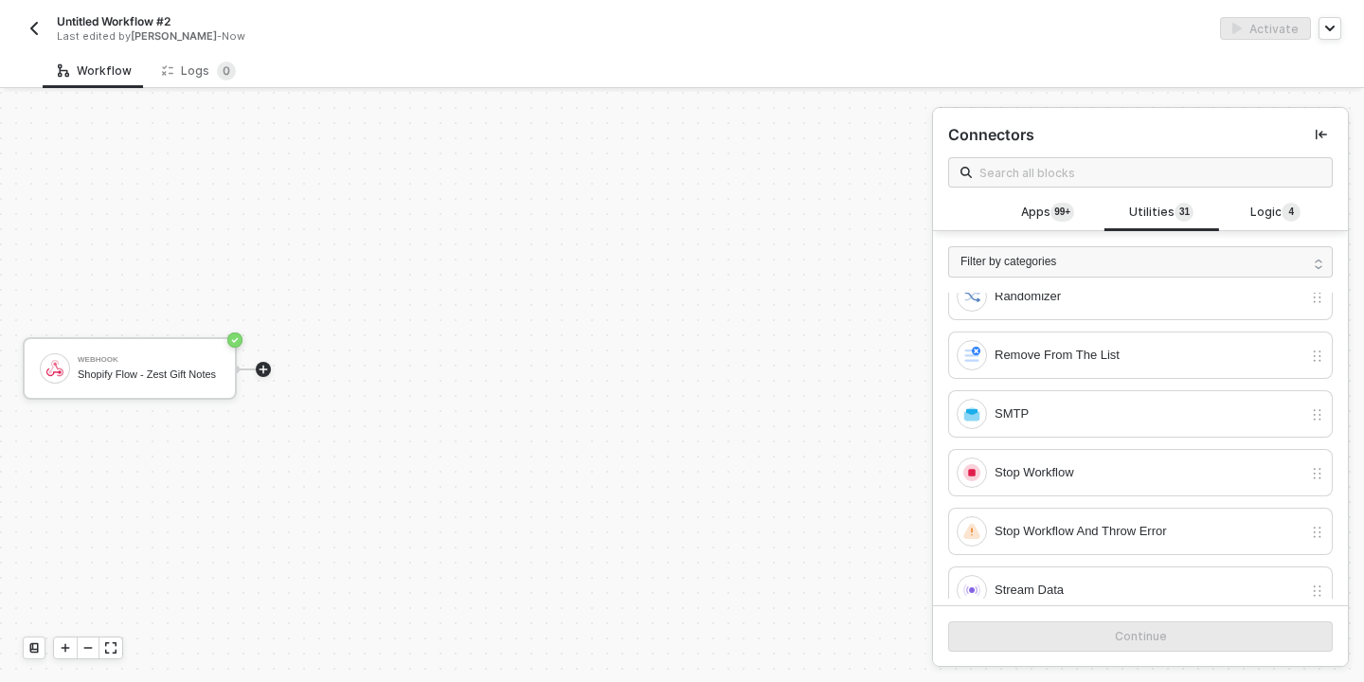
scroll to position [1104, 0]
click at [1040, 476] on div "Stop Workflow" at bounding box center [1148, 474] width 308 height 21
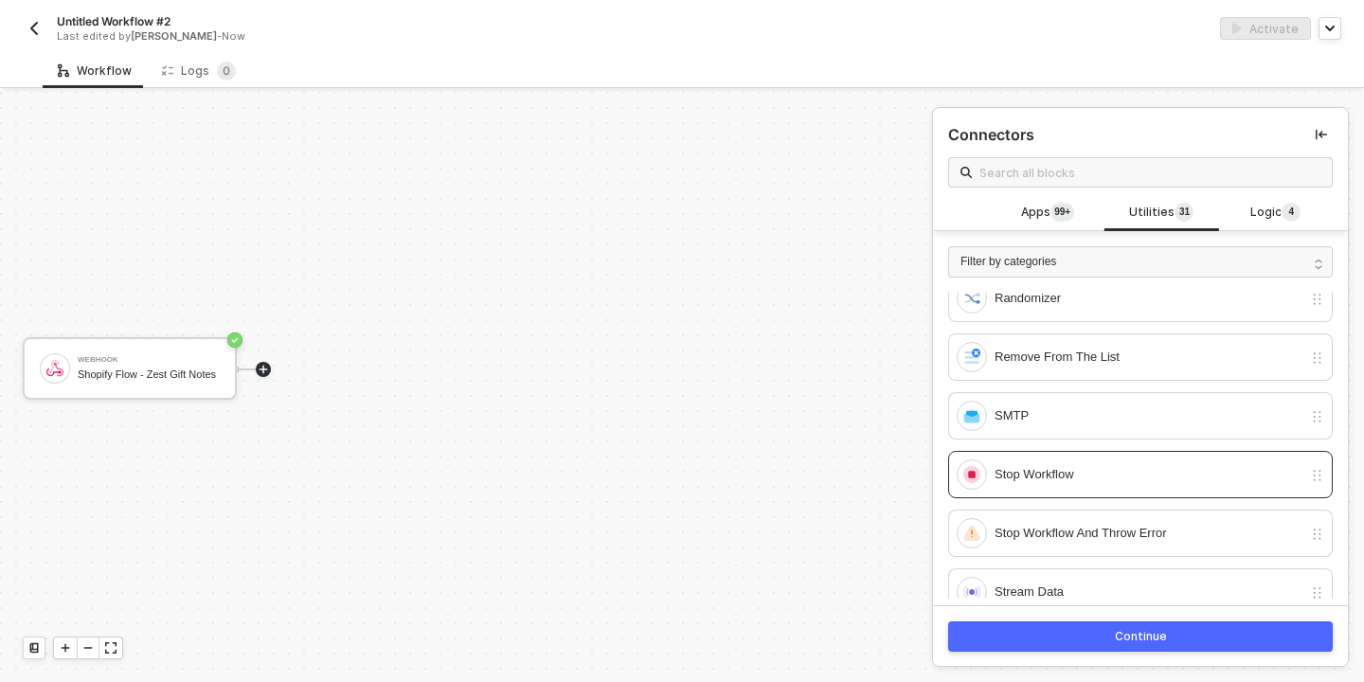
click at [1120, 633] on div "Continue" at bounding box center [1140, 636] width 52 height 15
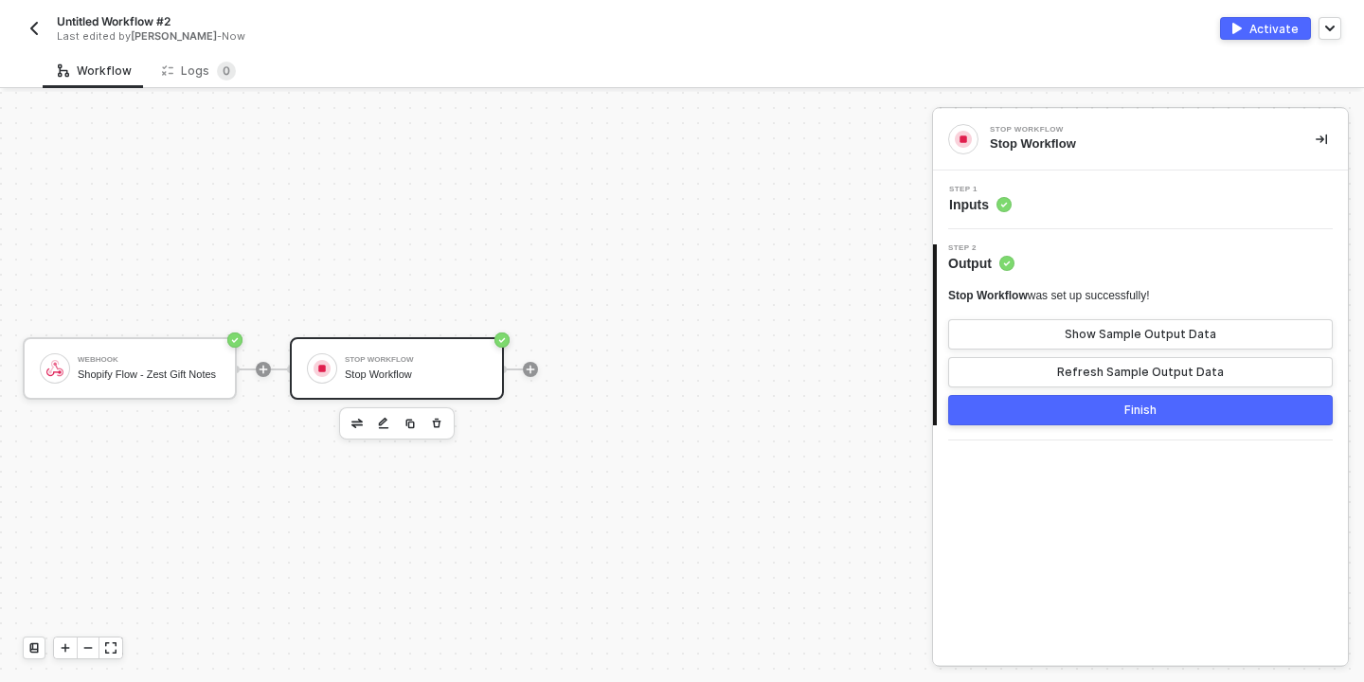
click at [1139, 415] on div "Finish" at bounding box center [1140, 409] width 32 height 15
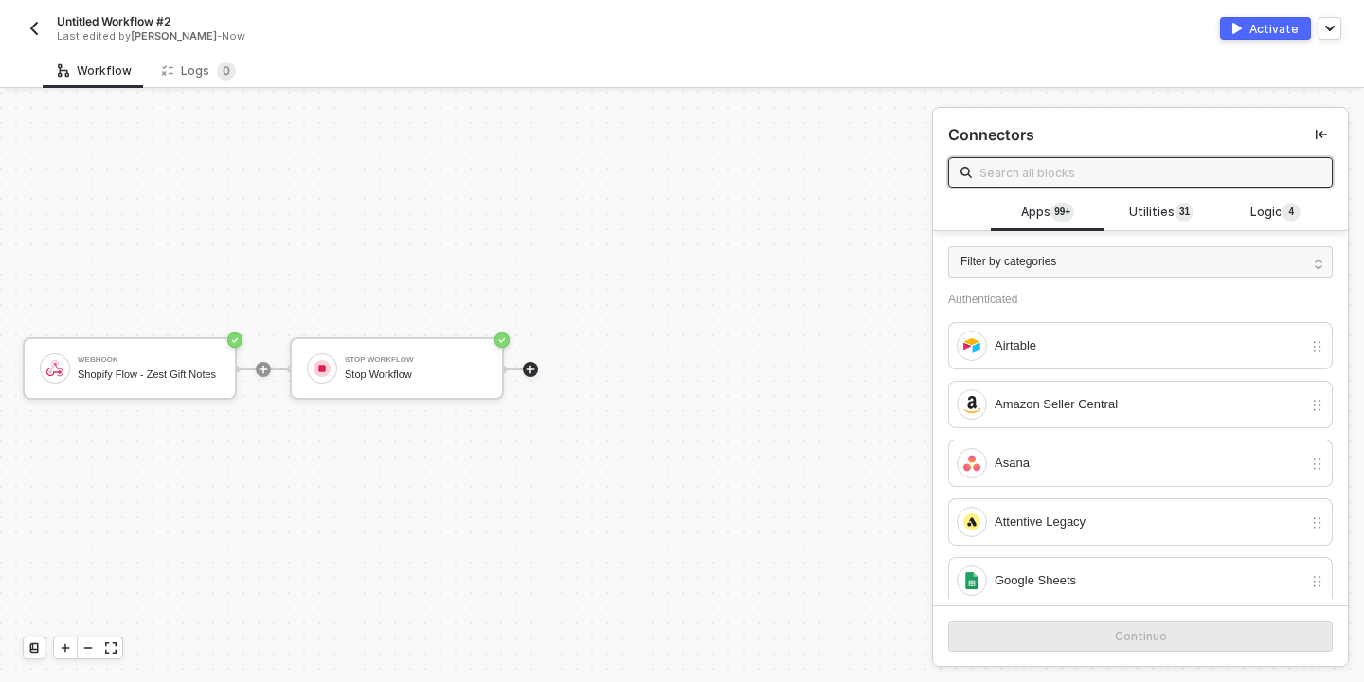
click at [1270, 35] on div "Activate" at bounding box center [1273, 29] width 49 height 16
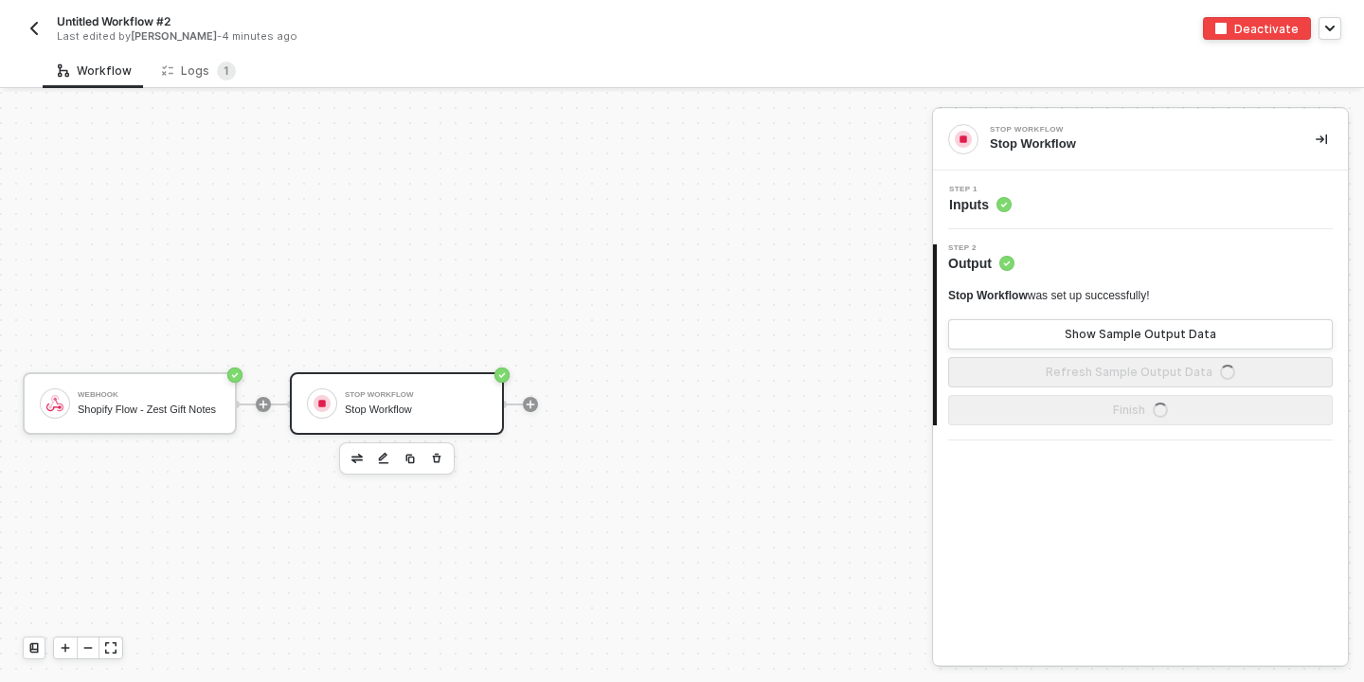
scroll to position [35, 0]
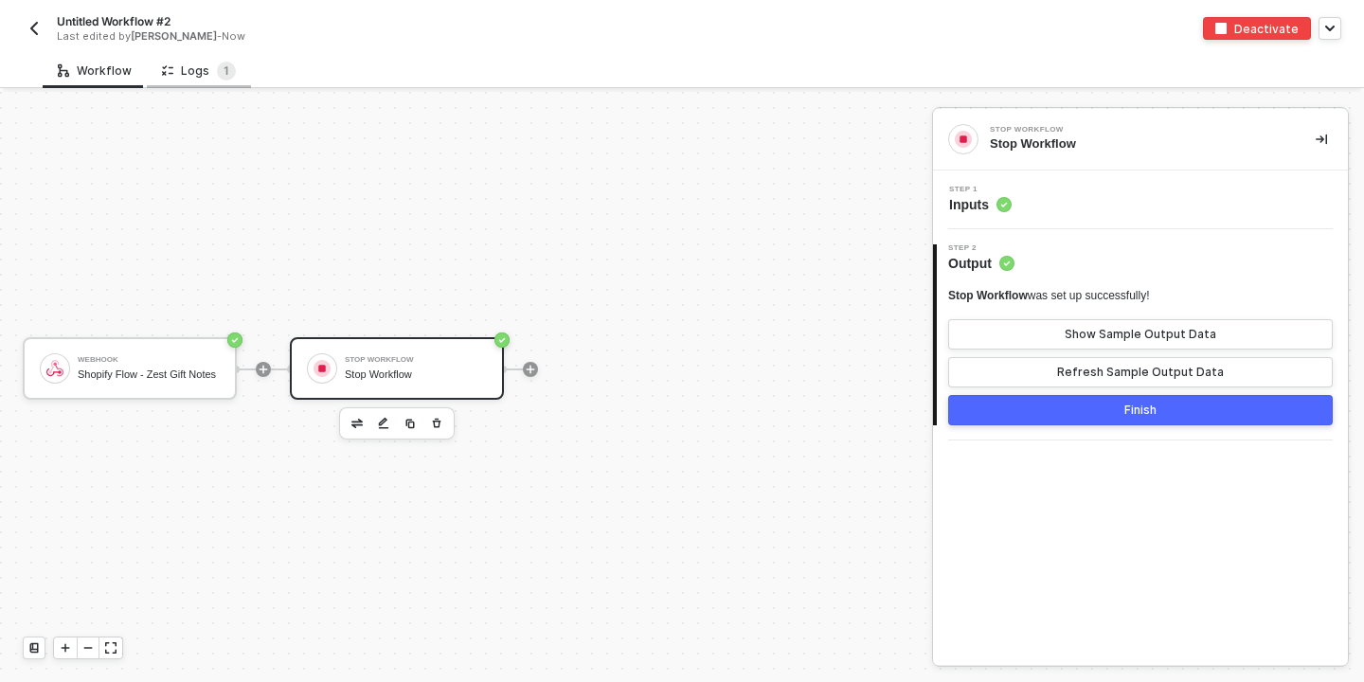
click at [198, 70] on div "Logs 1" at bounding box center [199, 71] width 74 height 19
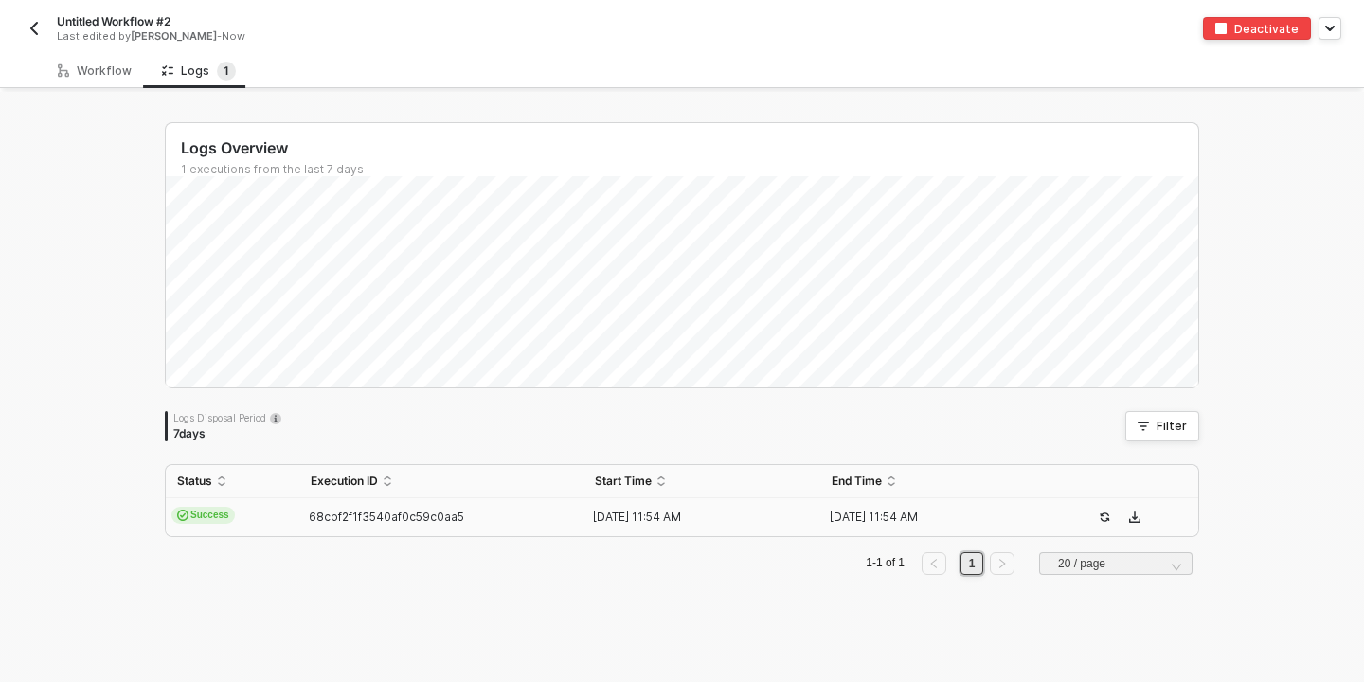
click at [362, 508] on td "68cbf2f1f3540af0c59c0aa5" at bounding box center [441, 517] width 284 height 38
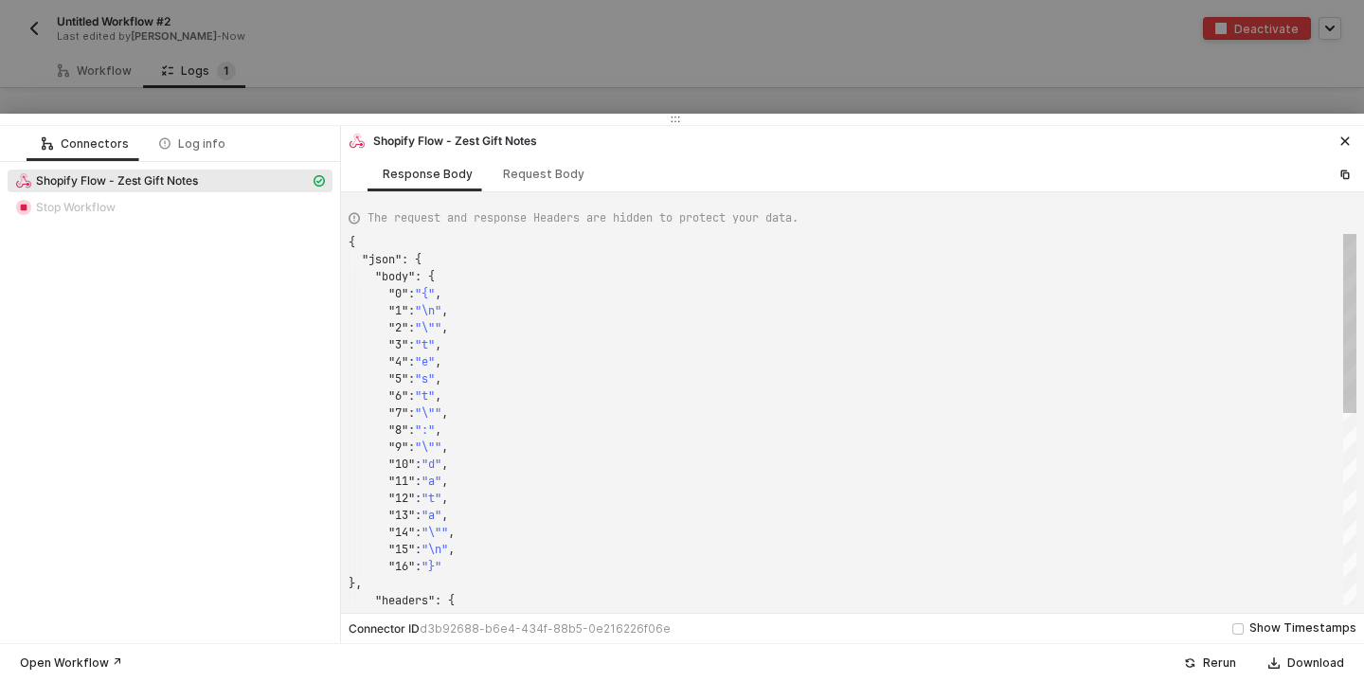
scroll to position [170, 0]
click at [534, 175] on div "Request Body" at bounding box center [543, 174] width 81 height 15
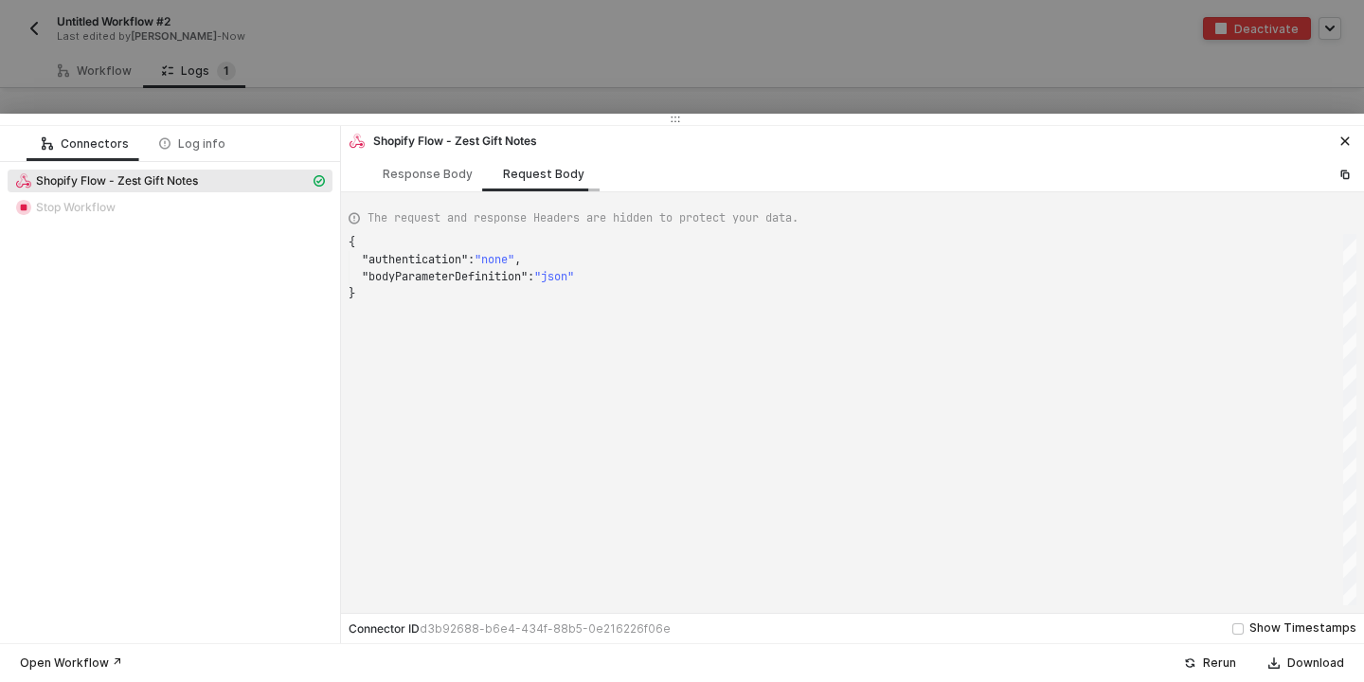
scroll to position [51, 0]
click at [410, 187] on div "Response Body" at bounding box center [427, 173] width 120 height 35
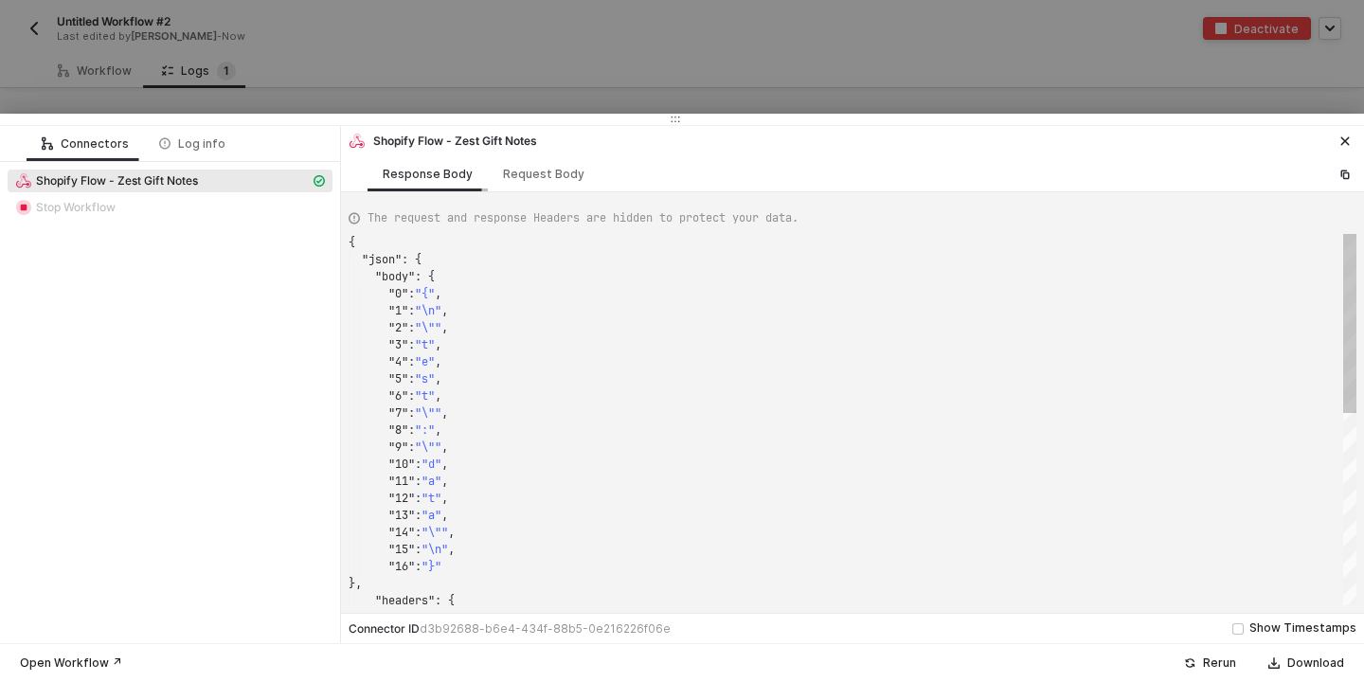
scroll to position [170, 0]
click at [516, 171] on div "Request Body" at bounding box center [543, 174] width 81 height 15
type textarea "{ "authentication": "none", "bodyParameterDefinition": "json" }"
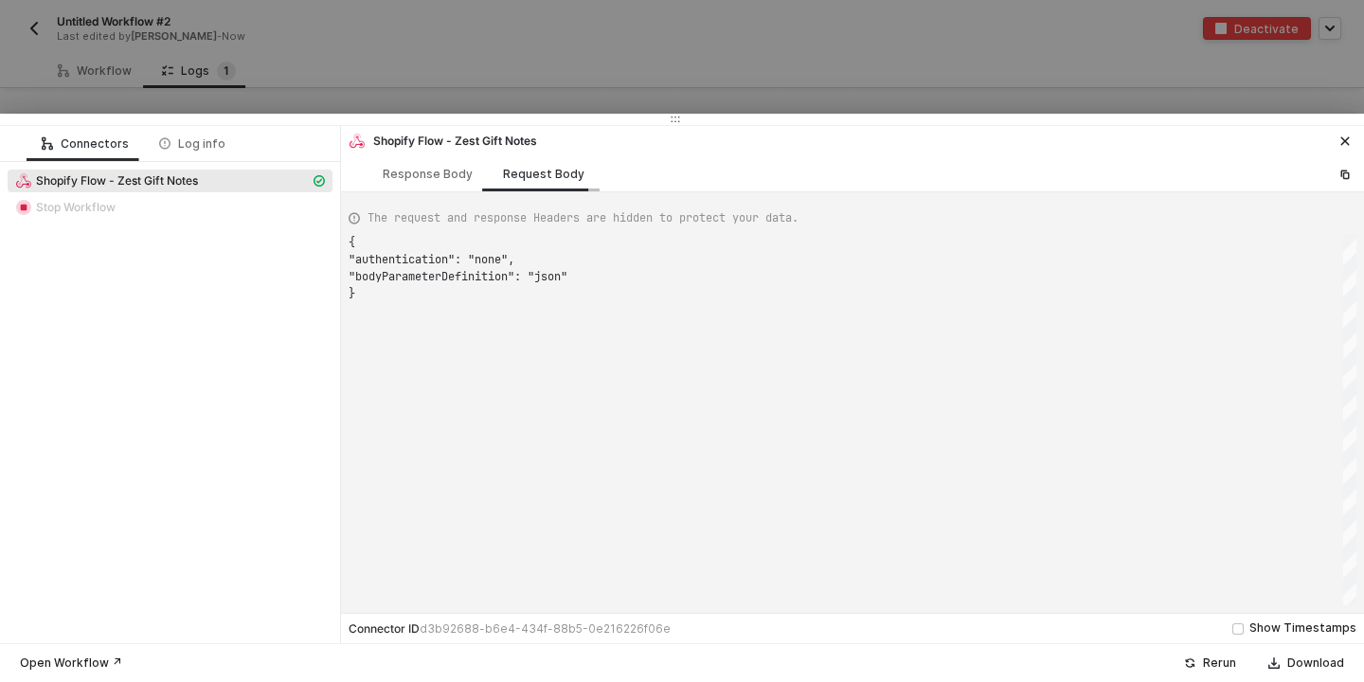
scroll to position [51, 0]
click at [224, 153] on div "Log info" at bounding box center [192, 143] width 97 height 35
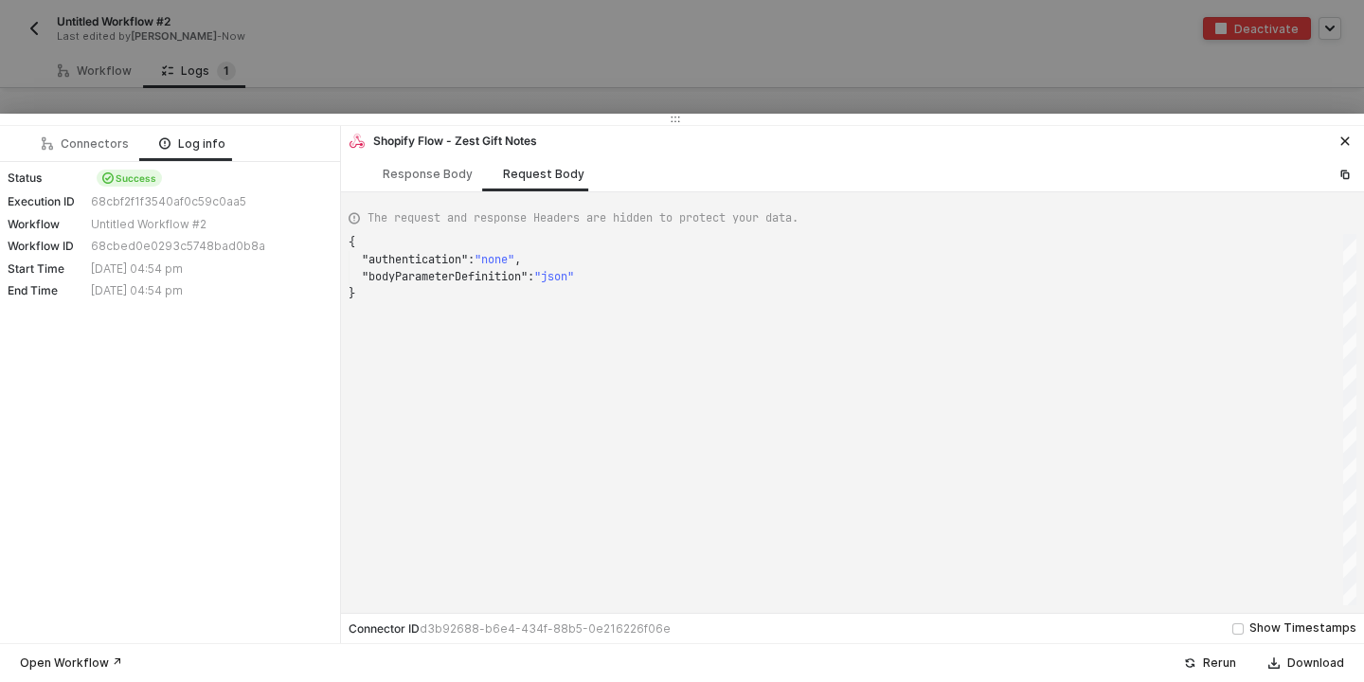
click at [1155, 60] on div at bounding box center [682, 341] width 1364 height 682
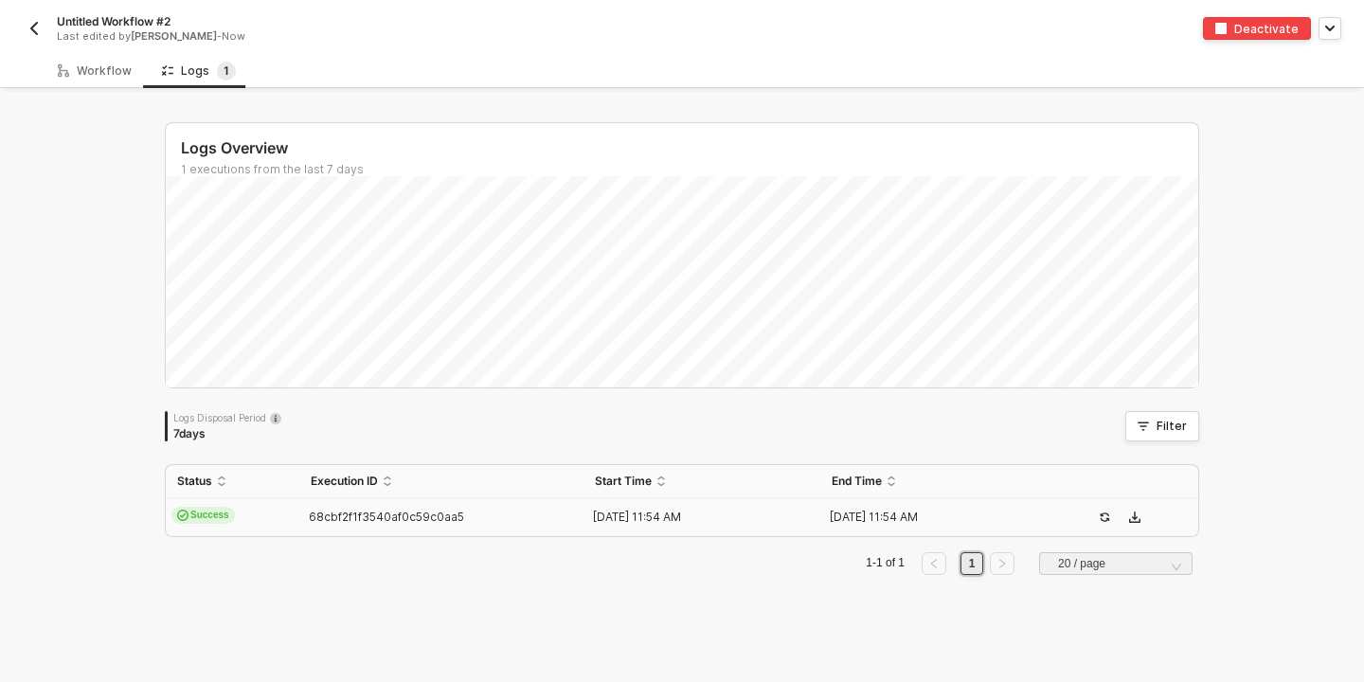
click at [187, 14] on div "Untitled Workflow #2" at bounding box center [347, 21] width 581 height 16
click at [187, 14] on input "Untitled Workflow #2" at bounding box center [218, 21] width 322 height 23
click at [187, 17] on input "Untitled Workflow #2" at bounding box center [218, 21] width 322 height 23
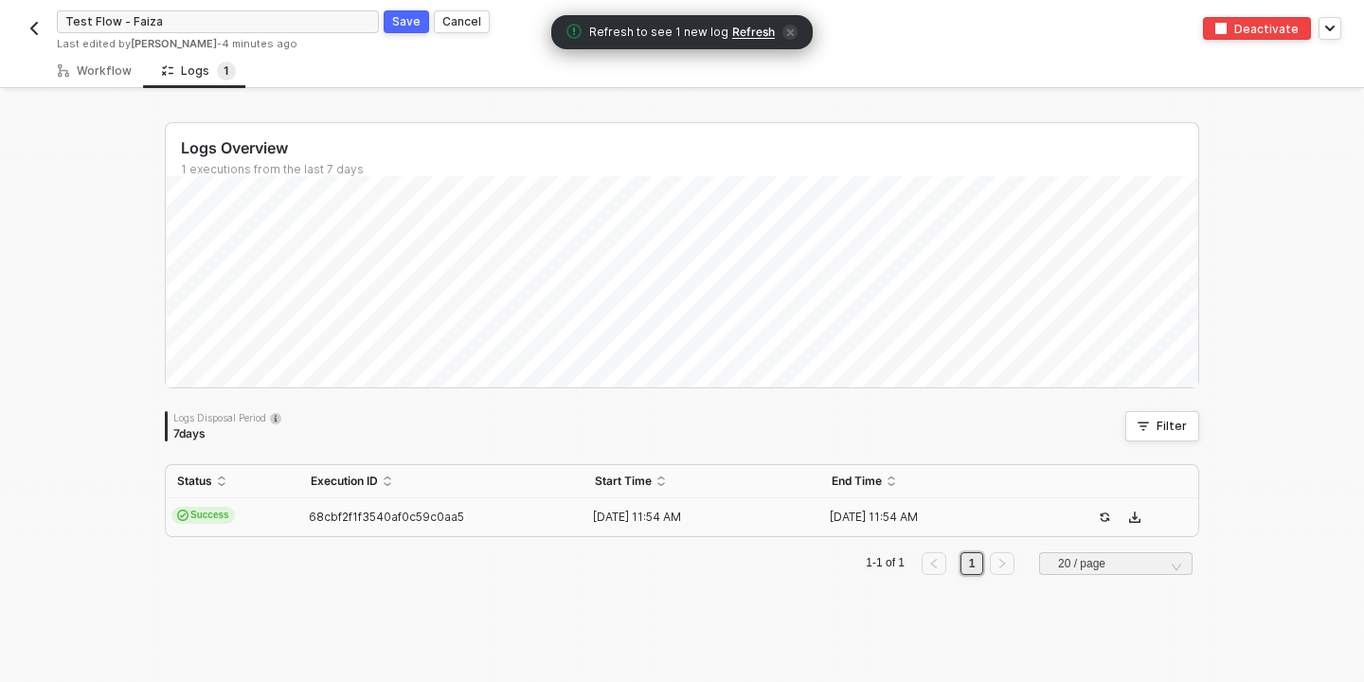
type input "Test Flow - Faizan"
click at [403, 22] on div "Save" at bounding box center [406, 21] width 28 height 16
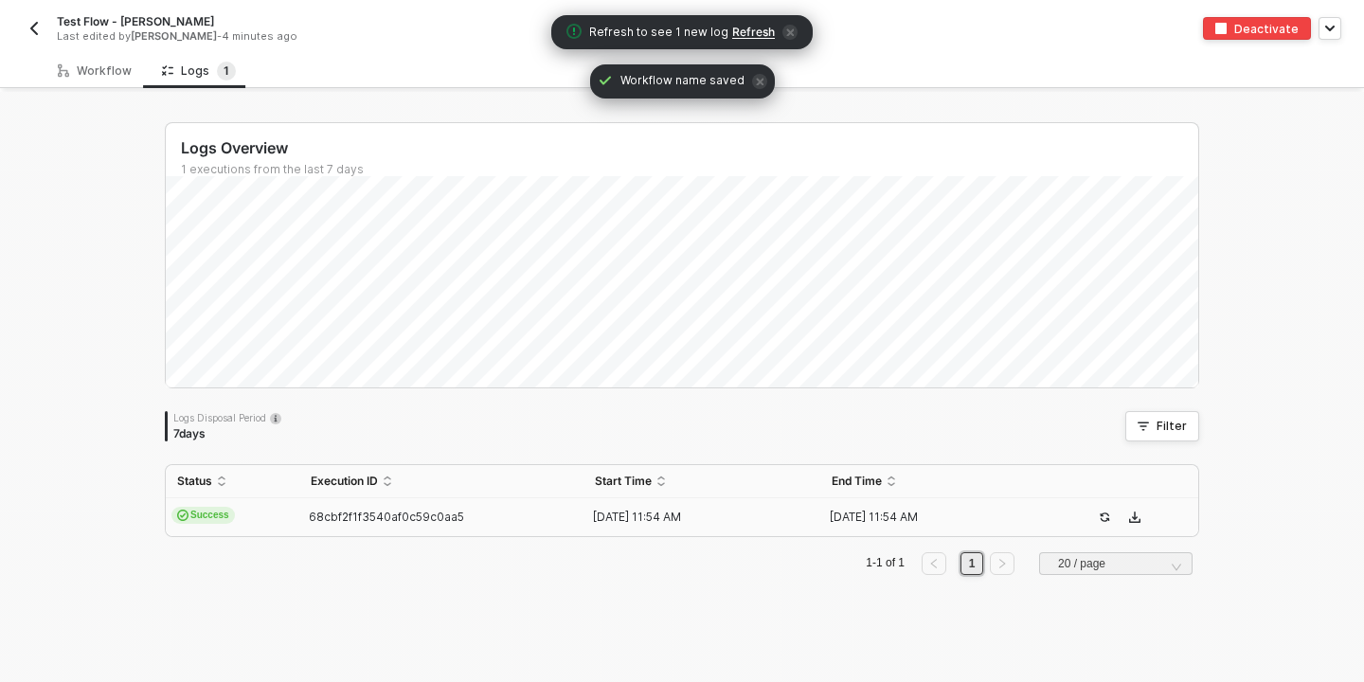
click at [1274, 29] on div "Deactivate" at bounding box center [1266, 29] width 64 height 16
